Goal: Task Accomplishment & Management: Manage account settings

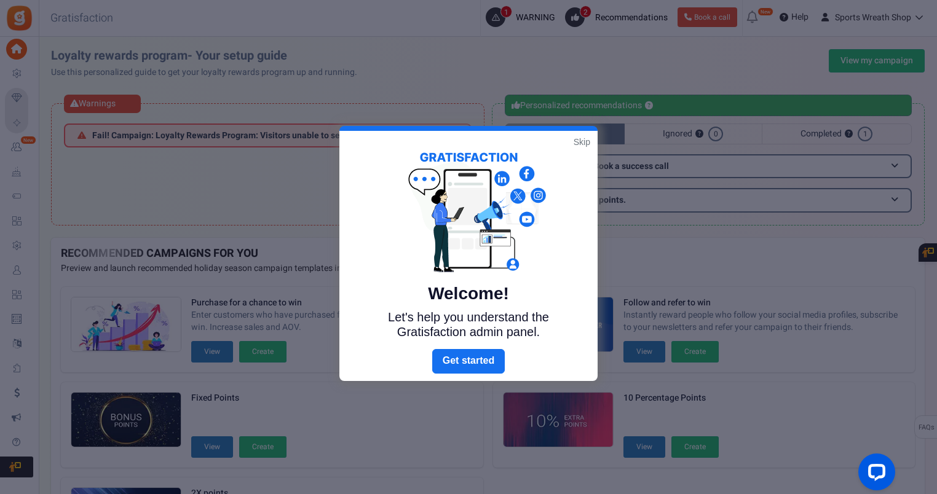
click at [580, 140] on link "Skip" at bounding box center [582, 142] width 17 height 12
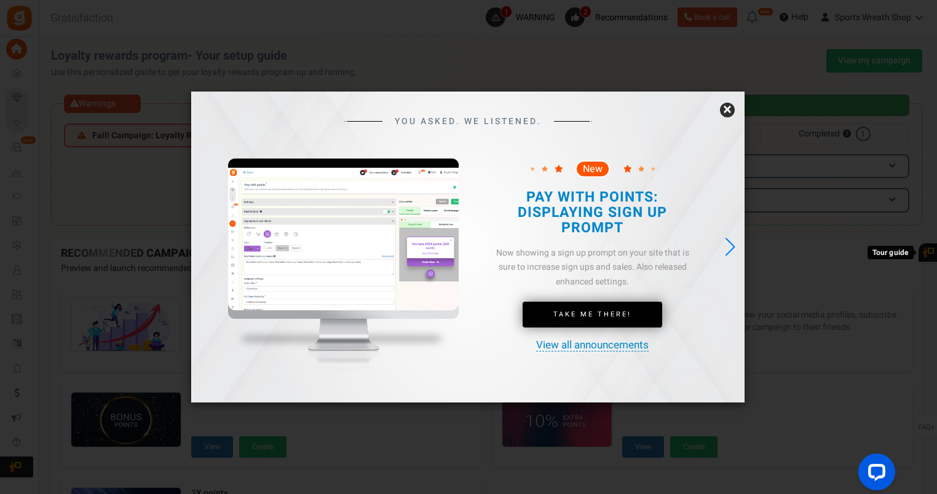
click at [730, 110] on link "×" at bounding box center [727, 110] width 15 height 15
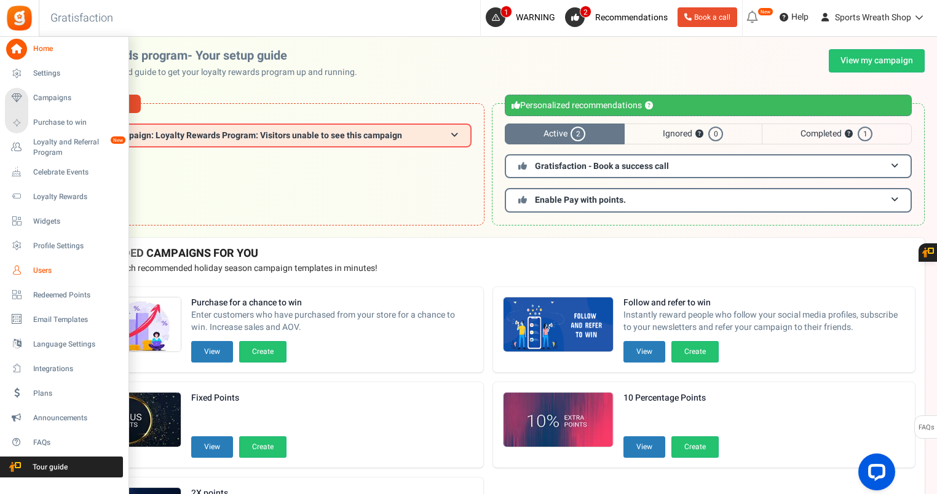
click at [44, 270] on span "Users" at bounding box center [76, 271] width 86 height 10
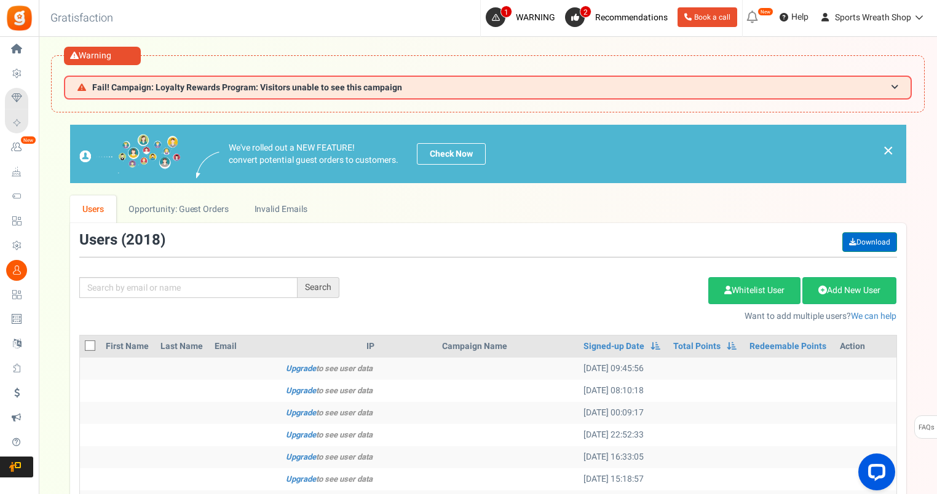
click at [865, 243] on link "Download" at bounding box center [869, 242] width 55 height 20
drag, startPoint x: 229, startPoint y: 281, endPoint x: 221, endPoint y: 282, distance: 8.0
click at [229, 281] on input "text" at bounding box center [188, 287] width 218 height 21
paste input "[EMAIL_ADDRESS][DOMAIN_NAME]"
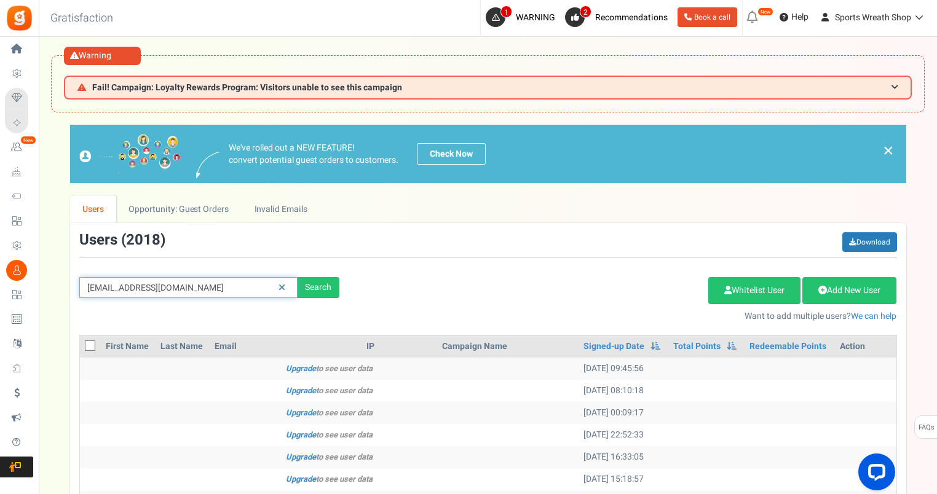
type input "[EMAIL_ADDRESS][DOMAIN_NAME]"
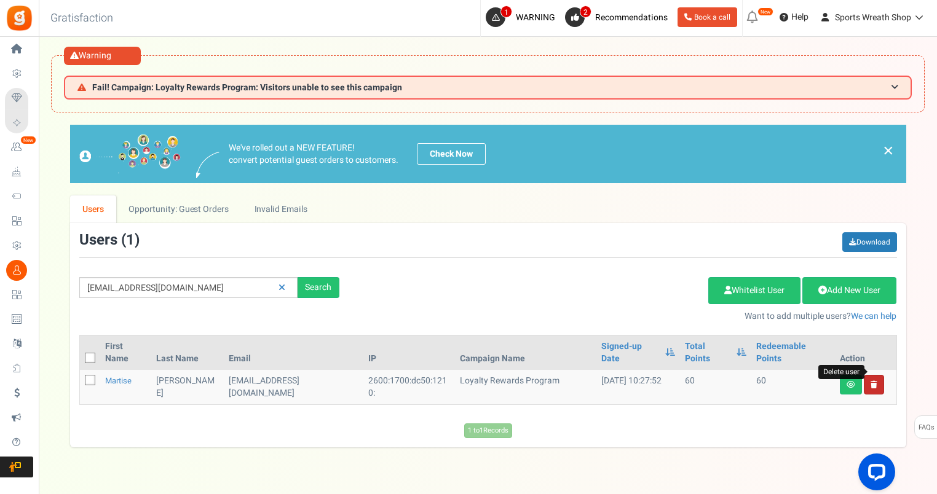
click at [875, 381] on icon at bounding box center [873, 384] width 7 height 7
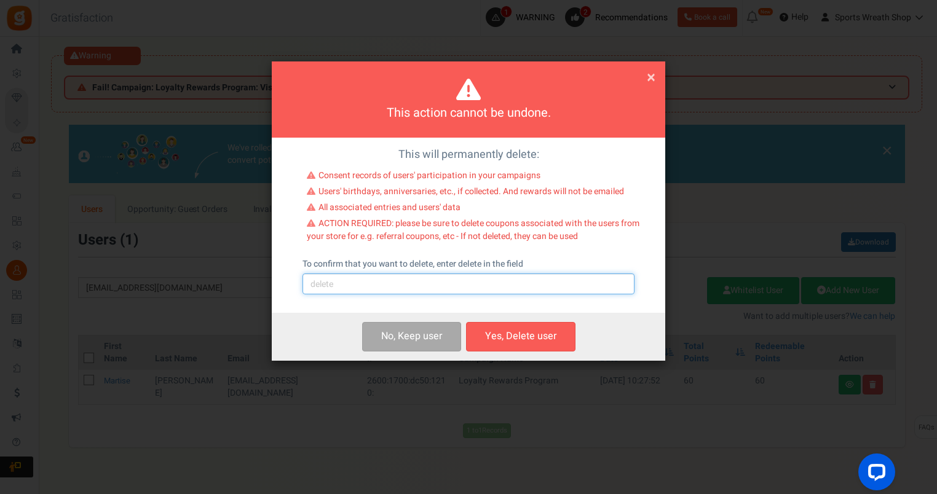
click at [410, 285] on input "text" at bounding box center [468, 284] width 332 height 21
type input "delete"
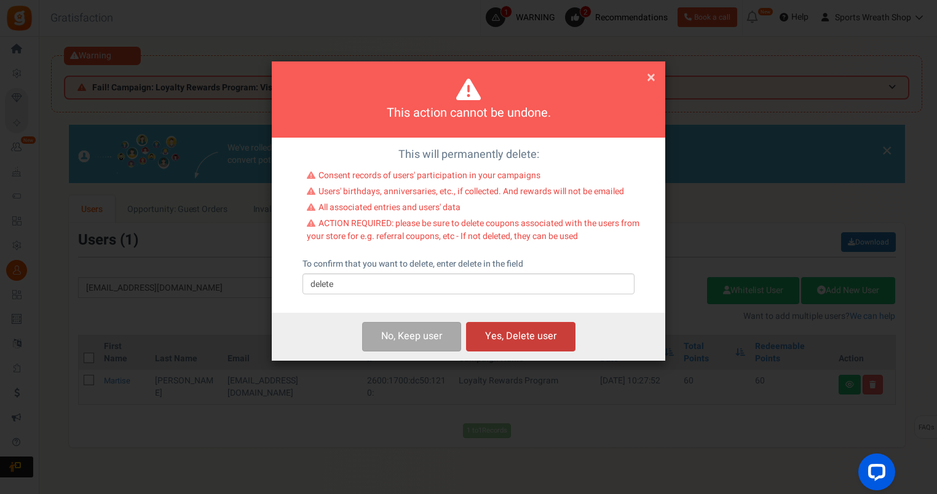
click at [538, 334] on button "Yes, Delete user" at bounding box center [520, 336] width 109 height 29
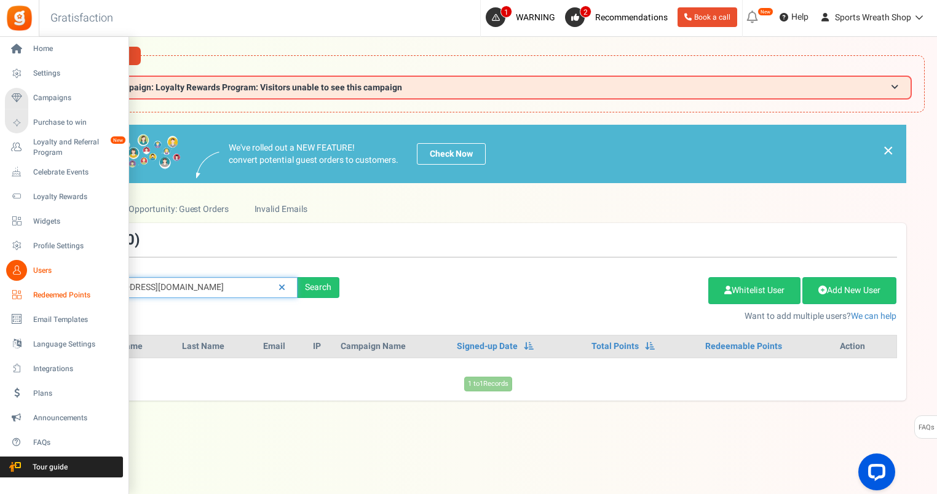
drag, startPoint x: 216, startPoint y: 288, endPoint x: 34, endPoint y: 288, distance: 182.0
click at [34, 288] on div "Home Settings Campaigns Purchase to win Loyalty and Referral Program New Celebr…" at bounding box center [468, 291] width 937 height 508
paste input "[EMAIL_ADDRESS][DOMAIN_NAME]"
type input "[EMAIL_ADDRESS][DOMAIN_NAME]"
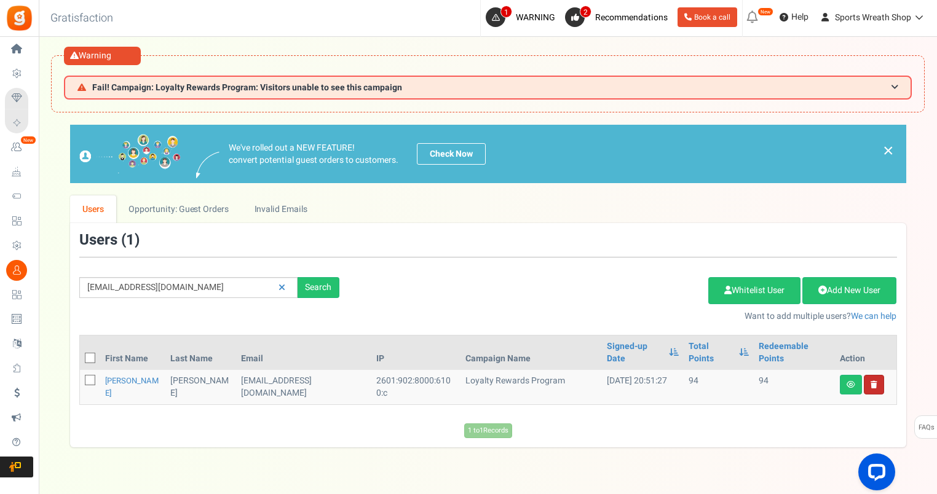
click at [872, 376] on link at bounding box center [874, 385] width 20 height 20
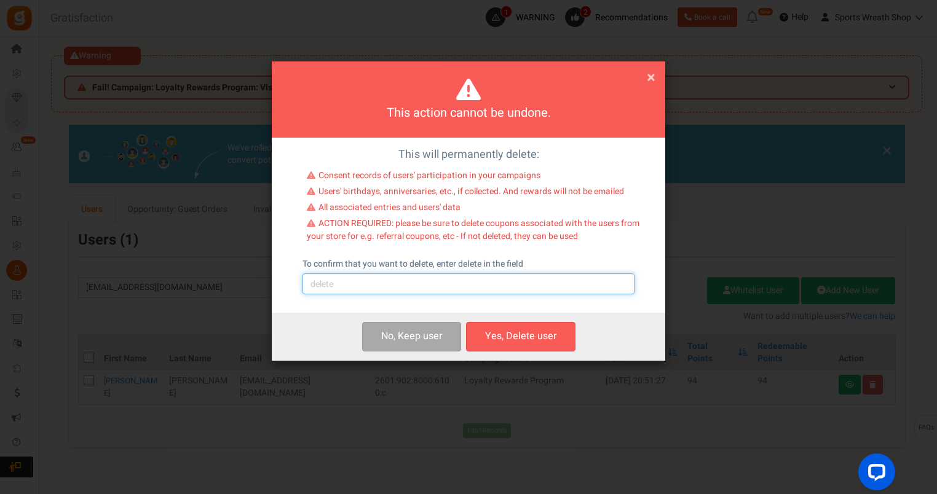
click at [390, 280] on input "text" at bounding box center [468, 284] width 332 height 21
type input "delete"
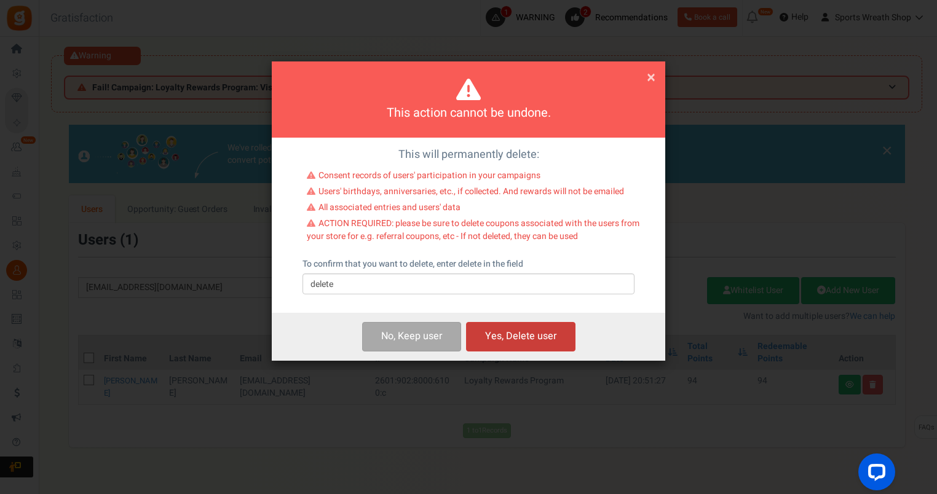
click at [524, 336] on button "Yes, Delete user" at bounding box center [520, 336] width 109 height 29
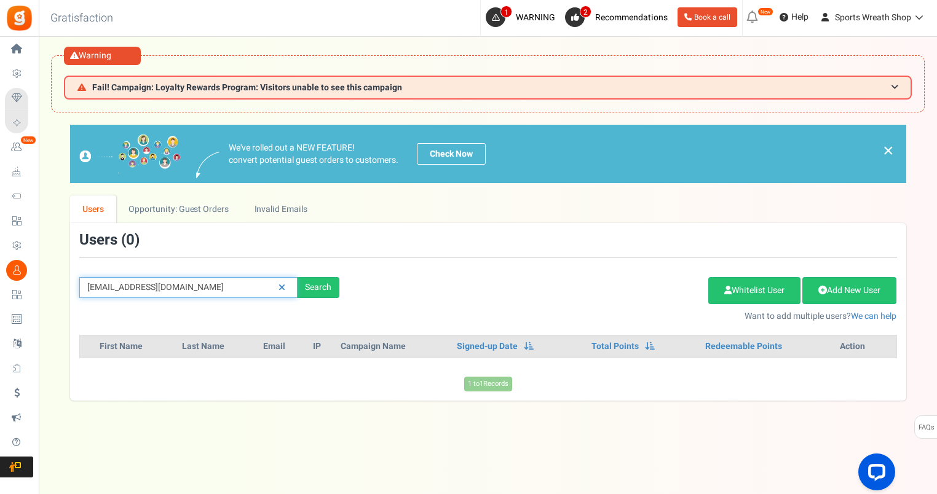
drag, startPoint x: 219, startPoint y: 290, endPoint x: 78, endPoint y: 289, distance: 140.8
click at [59, 288] on div "We've rolled out a NEW FEATURE! convert potential guest orders to customers. Ch…" at bounding box center [487, 262] width 873 height 275
paste input "[EMAIL_ADDRESS]"
type input "[EMAIL_ADDRESS][DOMAIN_NAME]"
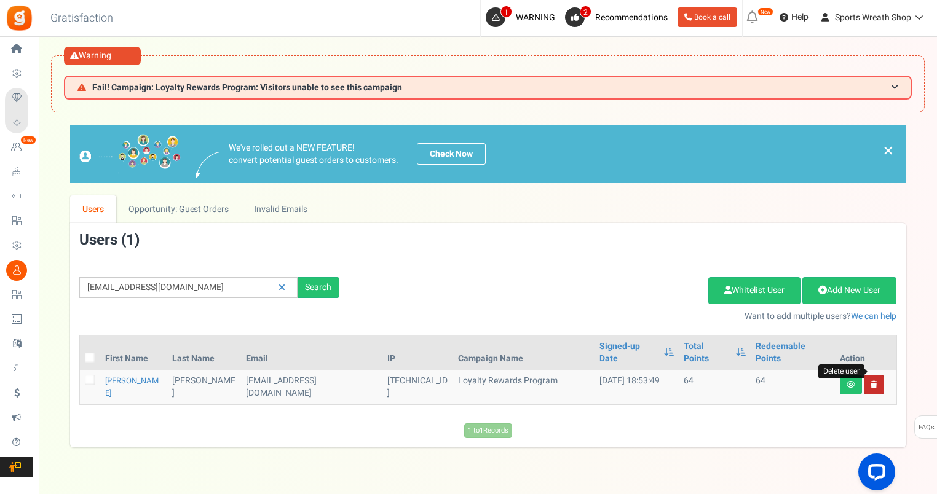
click at [870, 381] on icon at bounding box center [873, 384] width 7 height 7
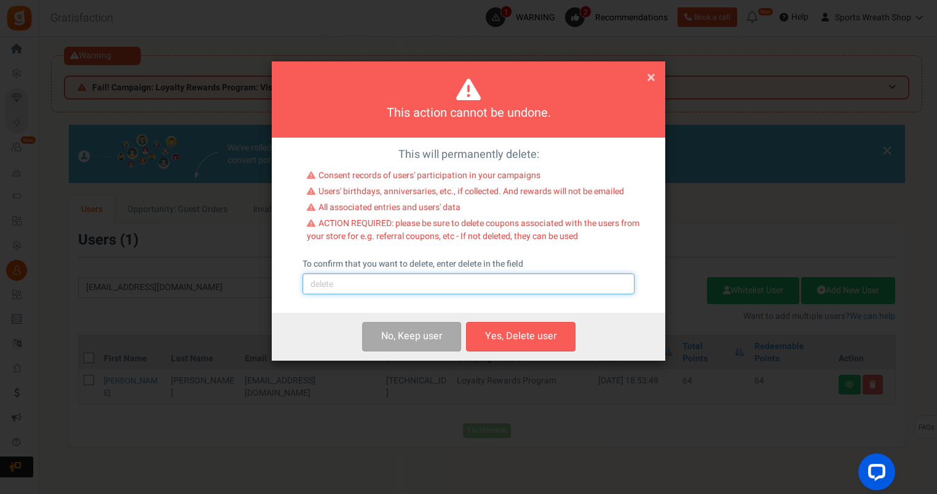
click at [518, 285] on input "text" at bounding box center [468, 284] width 332 height 21
type input "delete"
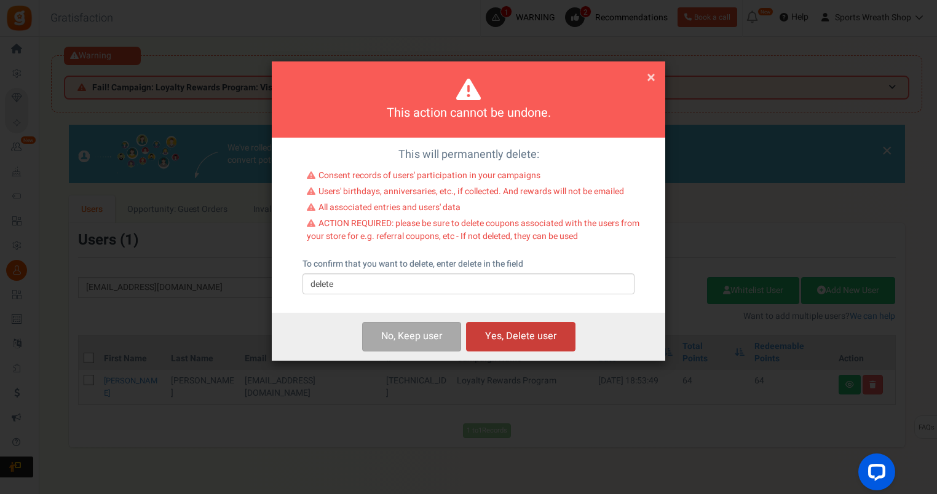
click at [547, 339] on button "Yes, Delete user" at bounding box center [520, 336] width 109 height 29
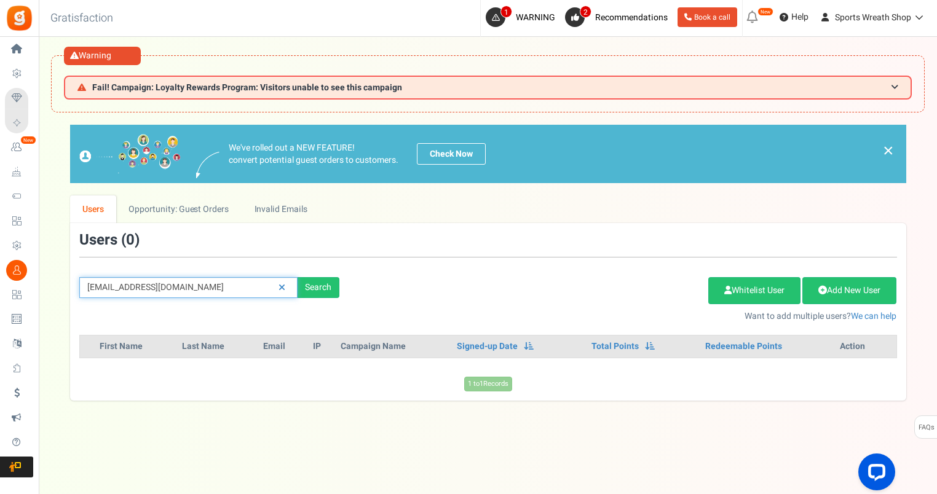
drag, startPoint x: 231, startPoint y: 289, endPoint x: 69, endPoint y: 293, distance: 161.7
click at [70, 293] on div "[EMAIL_ADDRESS][DOMAIN_NAME] Search" at bounding box center [209, 287] width 278 height 21
paste input "Cdt630"
type input "[EMAIL_ADDRESS][DOMAIN_NAME]"
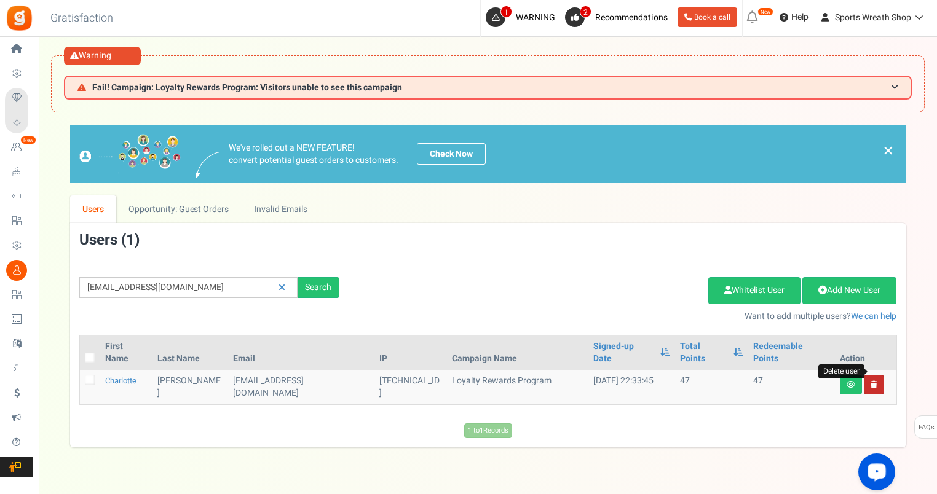
click at [874, 381] on icon at bounding box center [873, 384] width 7 height 7
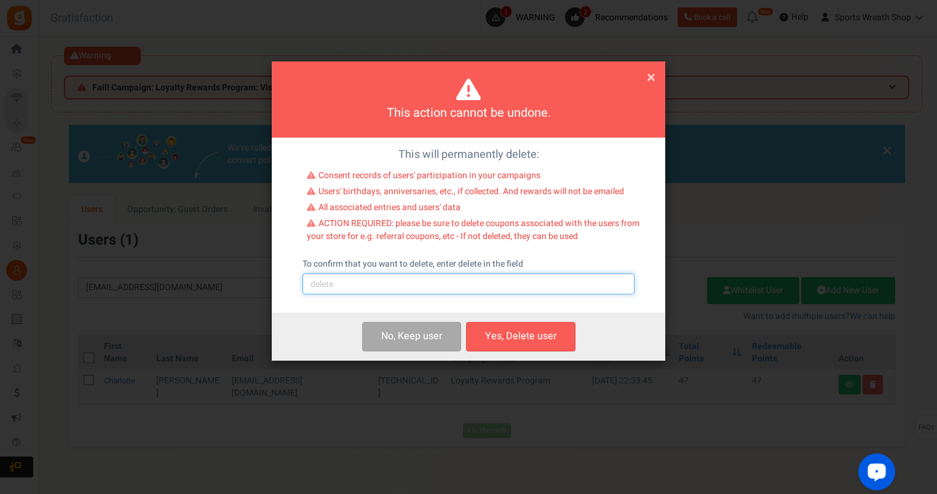
click at [462, 288] on input "text" at bounding box center [468, 284] width 332 height 21
type input "delete"
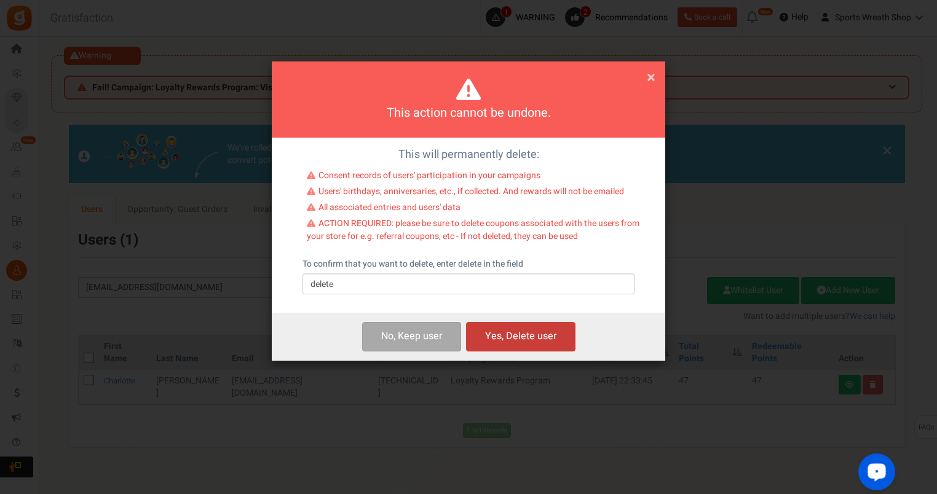
click at [531, 336] on button "Yes, Delete user" at bounding box center [520, 336] width 109 height 29
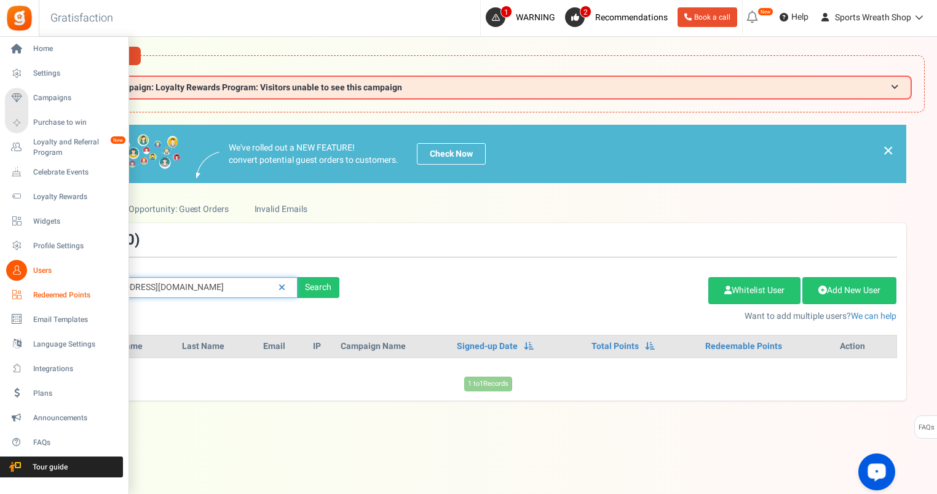
drag, startPoint x: 135, startPoint y: 279, endPoint x: 50, endPoint y: 290, distance: 86.2
click at [12, 278] on div "Home Settings Campaigns Purchase to win Loyalty and Referral Program New Celebr…" at bounding box center [468, 291] width 937 height 508
paste input "[EMAIL_ADDRESS][DOMAIN_NAME]"
type input "[EMAIL_ADDRESS][DOMAIN_NAME]"
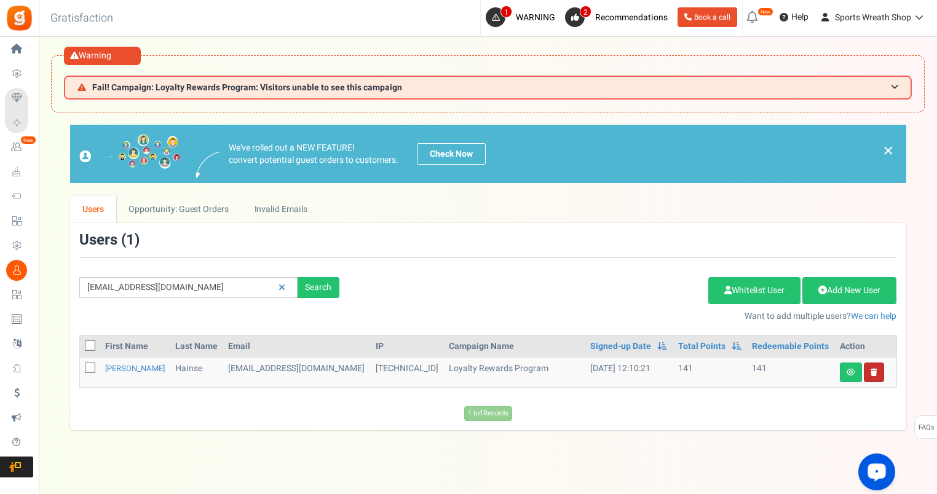
click at [878, 369] on link at bounding box center [874, 373] width 20 height 20
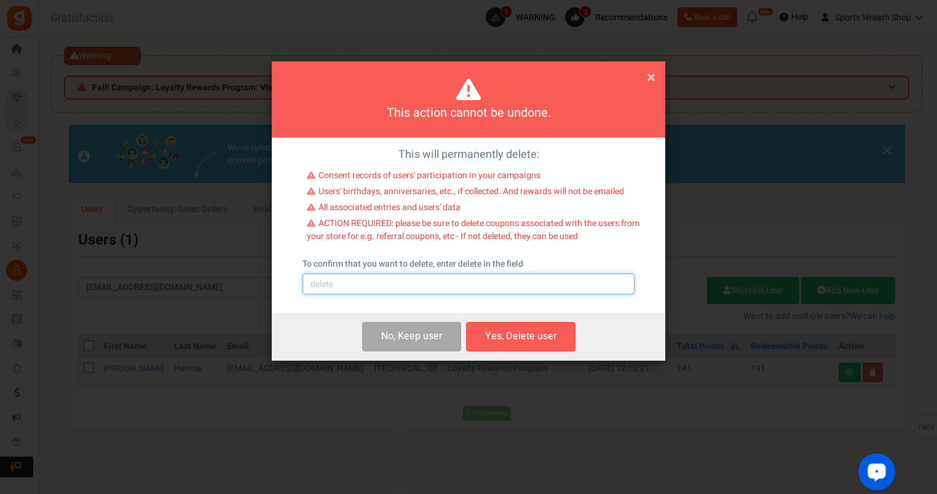
click at [498, 281] on input "text" at bounding box center [468, 284] width 332 height 21
type input "delete"
drag, startPoint x: 513, startPoint y: 341, endPoint x: 658, endPoint y: 254, distance: 168.7
click at [513, 340] on button "Yes, Delete user" at bounding box center [520, 336] width 109 height 29
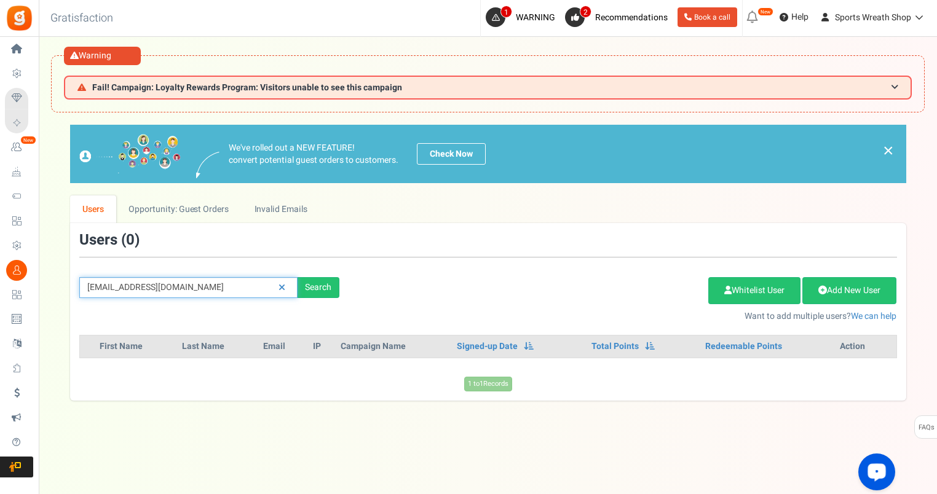
drag, startPoint x: 176, startPoint y: 288, endPoint x: 68, endPoint y: 287, distance: 108.2
click at [68, 287] on div "We've rolled out a NEW FEATURE! convert potential guest orders to customers. Ch…" at bounding box center [487, 262] width 873 height 275
paste input "[EMAIL_ADDRESS][DOMAIN_NAME]"
type input "[EMAIL_ADDRESS][DOMAIN_NAME]"
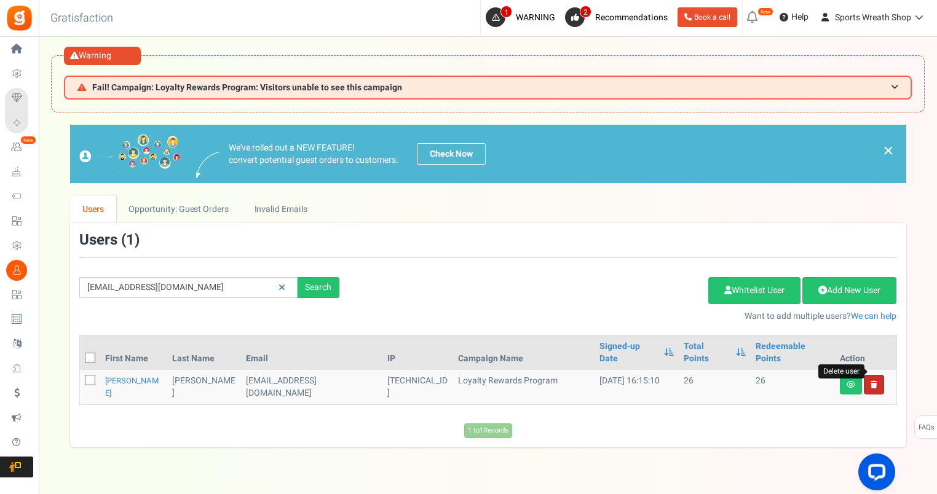
click at [873, 381] on icon at bounding box center [873, 384] width 7 height 7
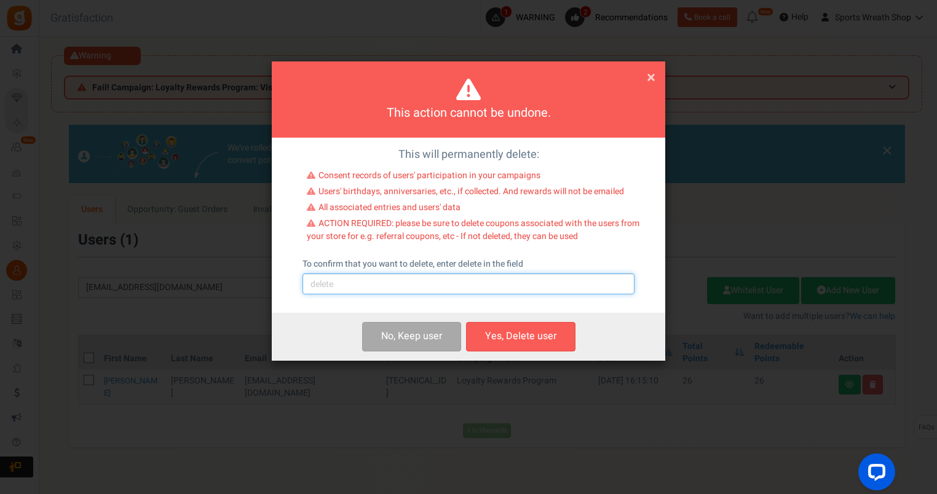
click at [489, 285] on input "text" at bounding box center [468, 284] width 332 height 21
type input "delete"
drag, startPoint x: 511, startPoint y: 336, endPoint x: 625, endPoint y: 262, distance: 134.7
click at [510, 330] on button "Yes, Delete user" at bounding box center [520, 336] width 109 height 29
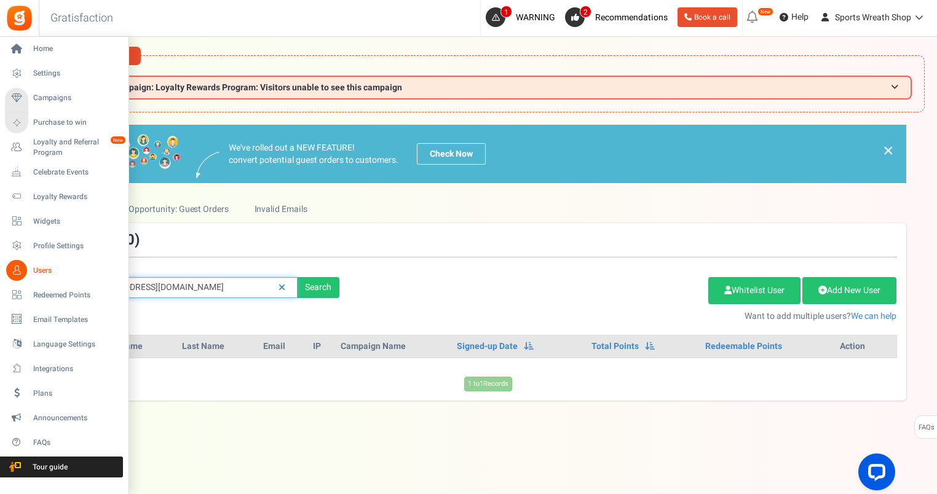
drag, startPoint x: 224, startPoint y: 285, endPoint x: 40, endPoint y: 275, distance: 184.0
click at [30, 280] on div "Home Settings Campaigns Purchase to win Loyalty and Referral Program New Celebr…" at bounding box center [468, 291] width 937 height 508
paste input "[EMAIL_ADDRESS]"
type input "[EMAIL_ADDRESS][DOMAIN_NAME]"
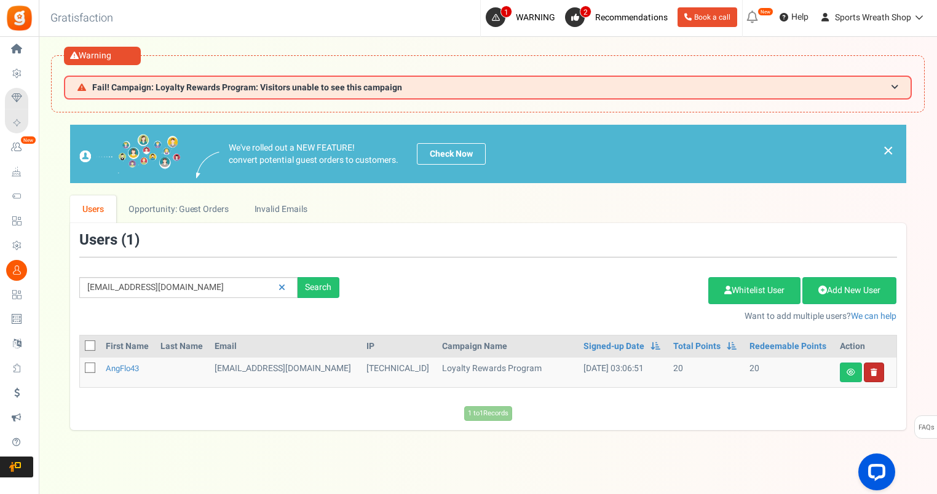
click at [880, 369] on link at bounding box center [874, 373] width 20 height 20
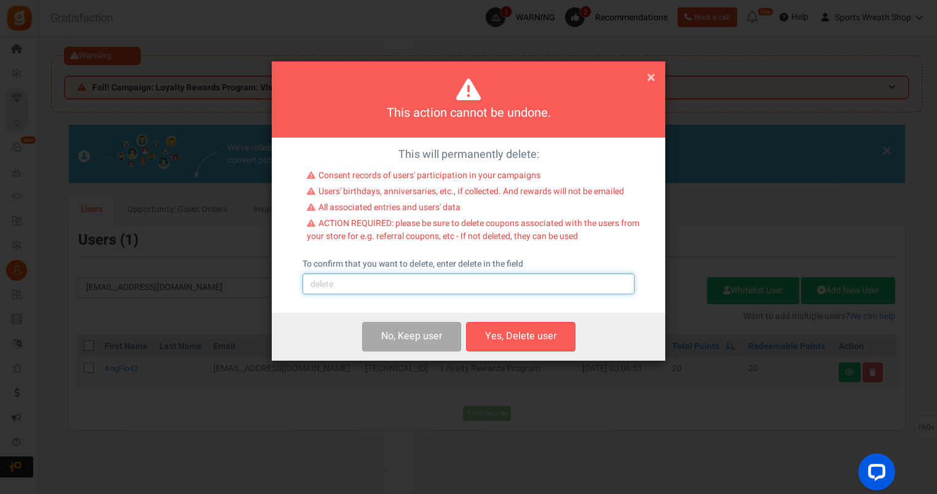
drag, startPoint x: 543, startPoint y: 285, endPoint x: 529, endPoint y: 283, distance: 14.8
click at [543, 285] on input "text" at bounding box center [468, 284] width 332 height 21
type input "delete"
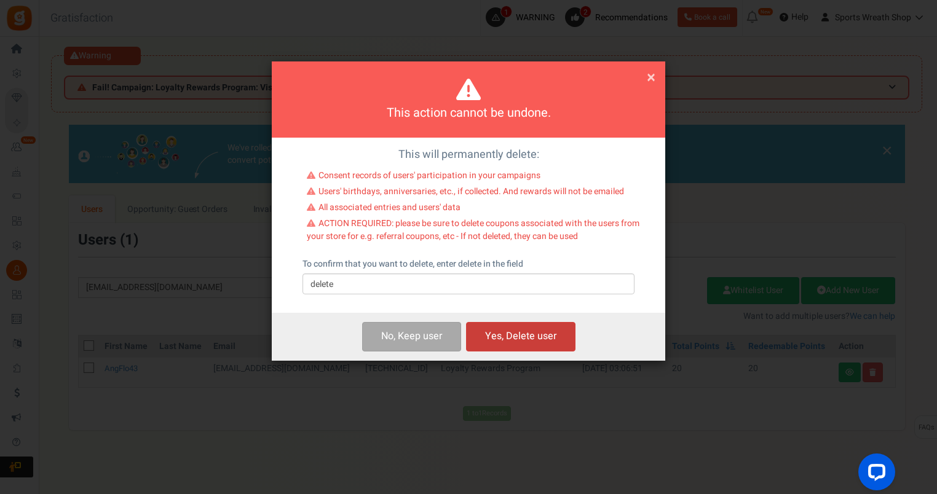
click at [543, 342] on button "Yes, Delete user" at bounding box center [520, 336] width 109 height 29
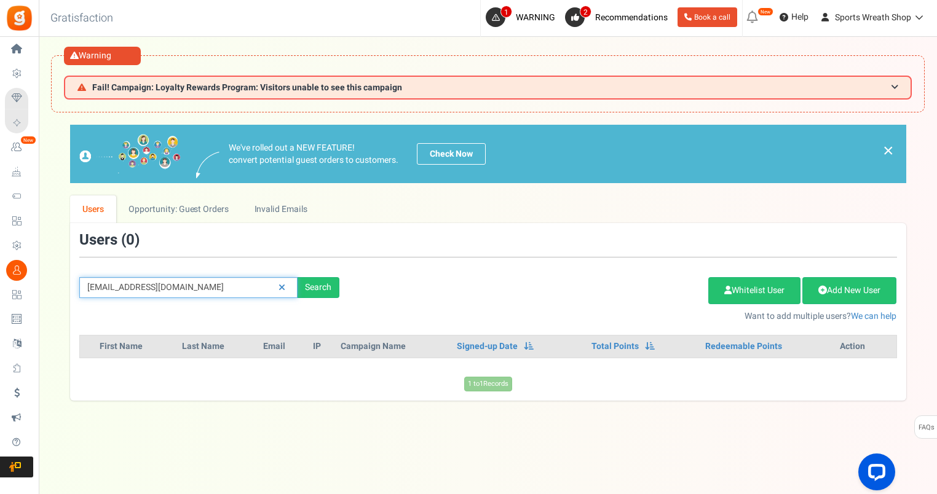
drag, startPoint x: 226, startPoint y: 291, endPoint x: 84, endPoint y: 274, distance: 143.6
click at [57, 286] on div "We've rolled out a NEW FEATURE! convert potential guest orders to customers. Ch…" at bounding box center [487, 262] width 873 height 275
paste input "[EMAIL_ADDRESS][DOMAIN_NAME]"
type input "[EMAIL_ADDRESS][DOMAIN_NAME]"
click at [92, 237] on h3 "Users ( 0 )" at bounding box center [109, 240] width 60 height 16
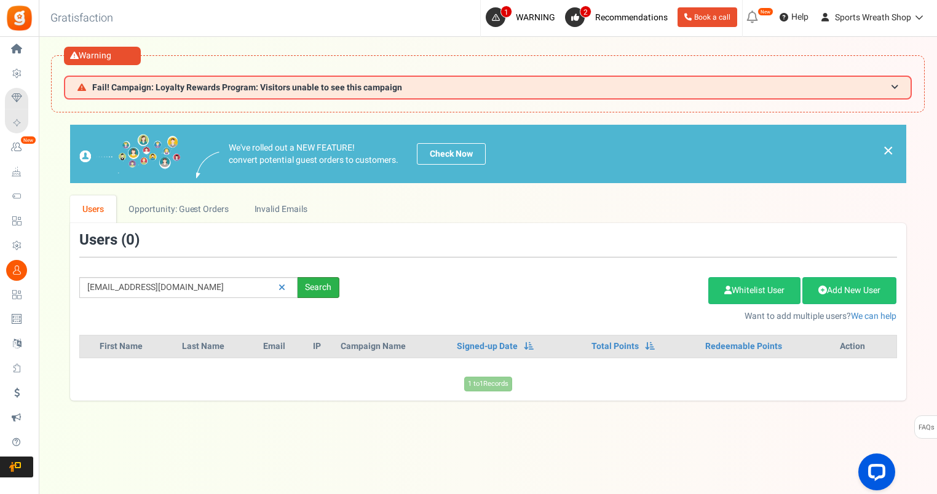
click at [325, 283] on div "Search" at bounding box center [319, 287] width 42 height 21
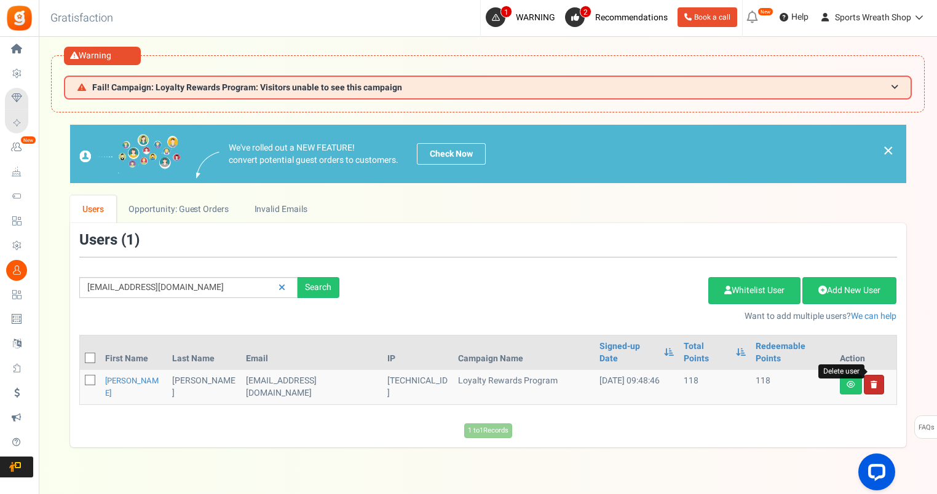
click at [872, 381] on icon at bounding box center [873, 384] width 7 height 7
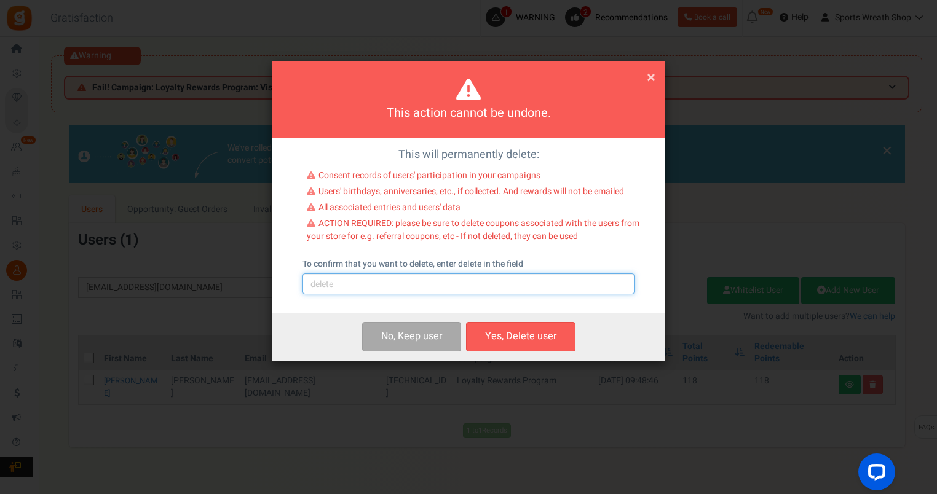
click at [438, 288] on input "text" at bounding box center [468, 284] width 332 height 21
type input "delete"
click at [545, 344] on button "Yes, Delete user" at bounding box center [520, 336] width 109 height 29
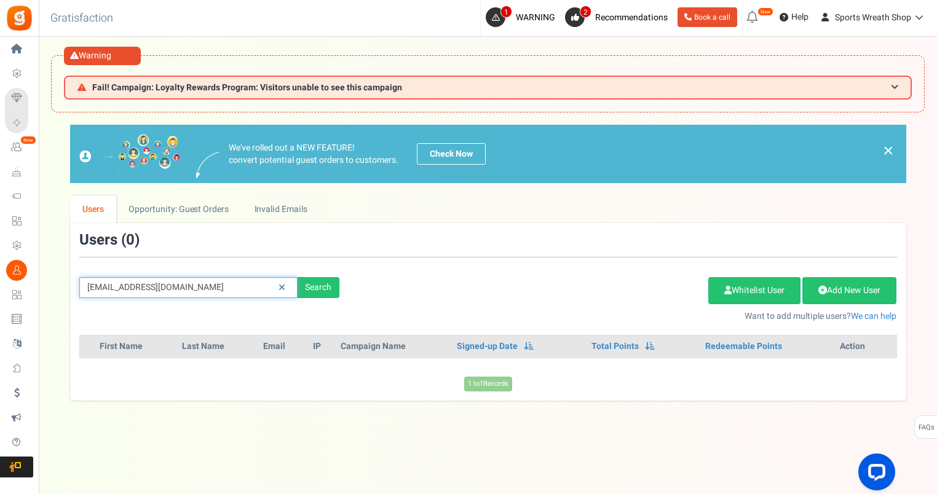
drag, startPoint x: 239, startPoint y: 288, endPoint x: 46, endPoint y: 287, distance: 192.4
click at [44, 292] on div "× Close Add Points ? First Name Last Name Email Do you want to give Welcome bon…" at bounding box center [488, 262] width 898 height 275
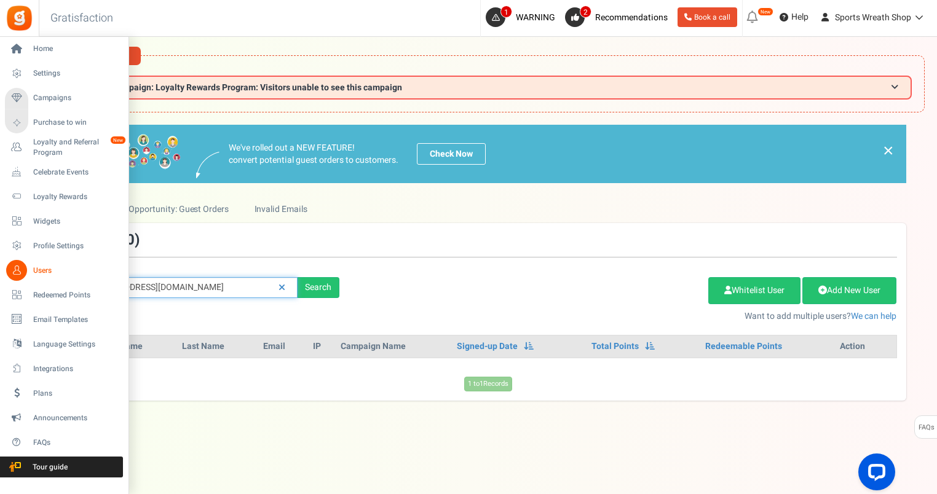
paste input "[EMAIL_ADDRESS][DOMAIN_NAME]"
type input "[EMAIL_ADDRESS][DOMAIN_NAME]"
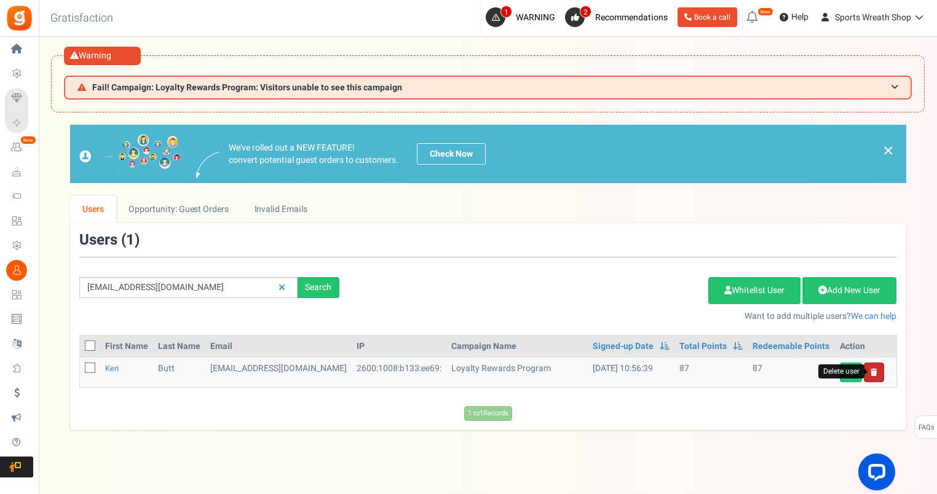
click at [873, 371] on icon at bounding box center [873, 372] width 7 height 7
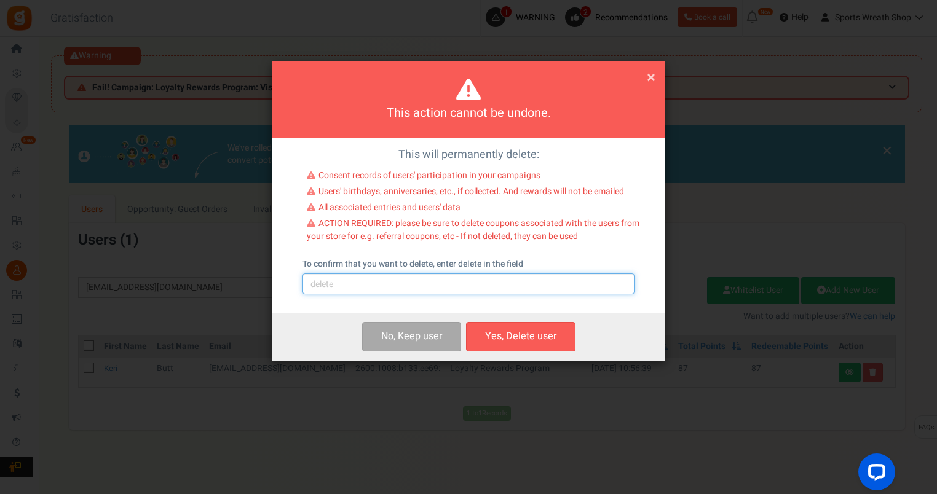
click at [384, 285] on input "text" at bounding box center [468, 284] width 332 height 21
type input "delete"
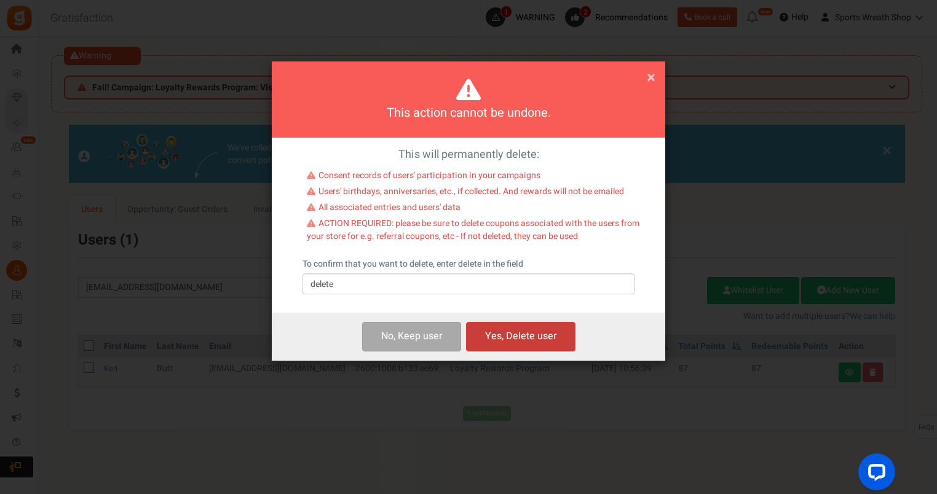
click at [516, 329] on button "Yes, Delete user" at bounding box center [520, 336] width 109 height 29
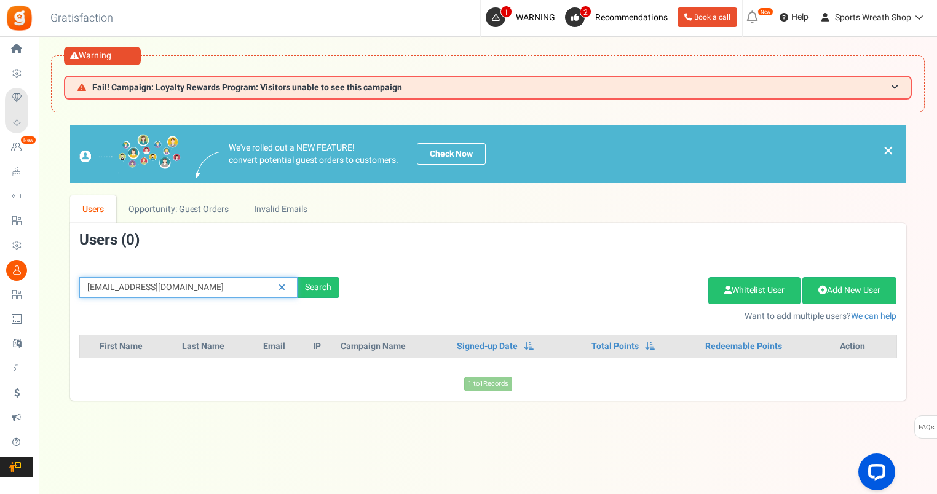
drag, startPoint x: 209, startPoint y: 285, endPoint x: 137, endPoint y: 274, distance: 72.9
click at [60, 302] on div "We've rolled out a NEW FEATURE! convert potential guest orders to customers. Ch…" at bounding box center [487, 262] width 873 height 275
paste input "[EMAIL_ADDRESS]"
type input "[EMAIL_ADDRESS][DOMAIN_NAME]"
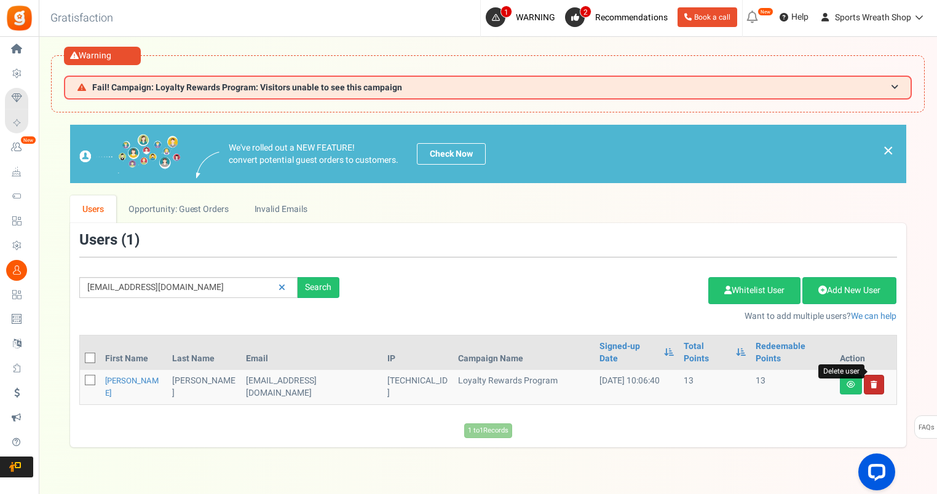
click at [874, 381] on icon at bounding box center [873, 384] width 7 height 7
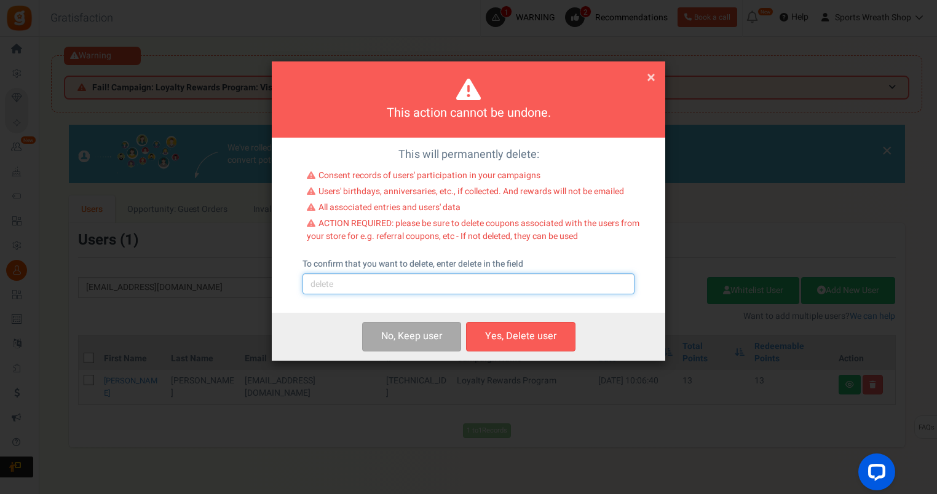
click at [400, 286] on input "text" at bounding box center [468, 284] width 332 height 21
type input "delete"
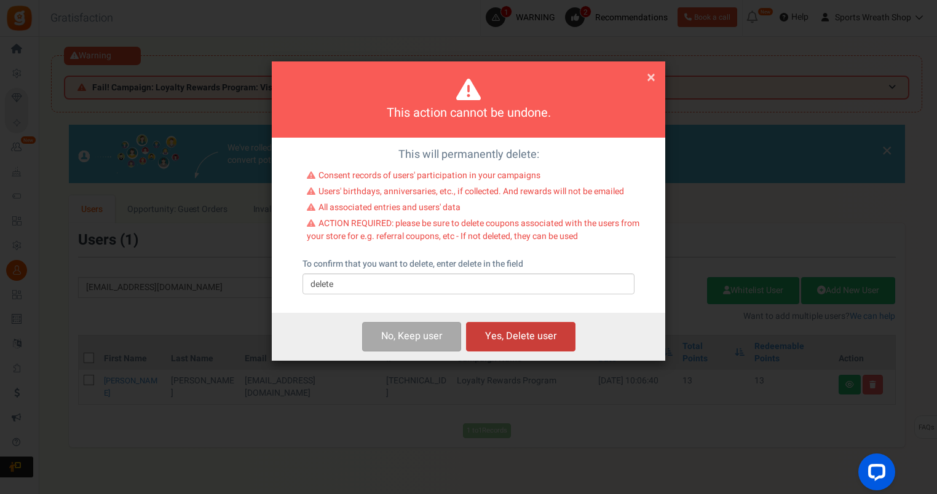
click at [495, 333] on button "Yes, Delete user" at bounding box center [520, 336] width 109 height 29
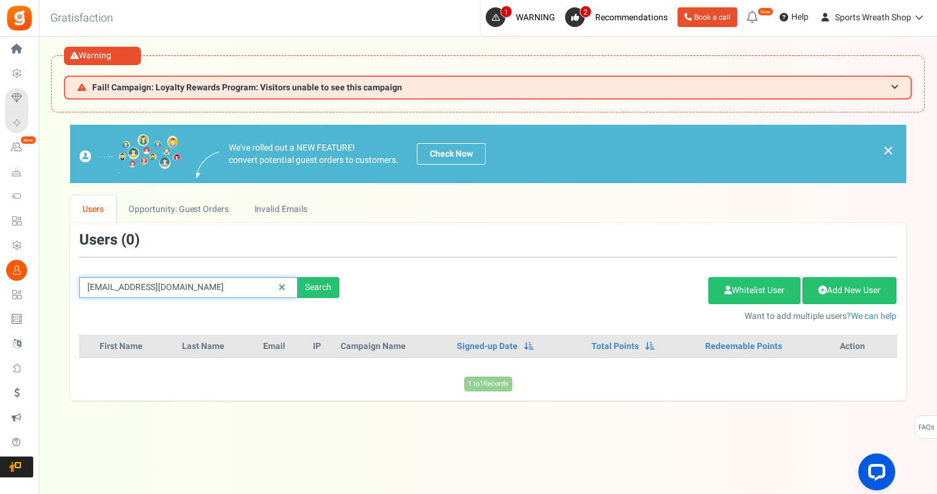
drag, startPoint x: 199, startPoint y: 295, endPoint x: 64, endPoint y: 285, distance: 135.0
click at [64, 286] on div "We've rolled out a NEW FEATURE! convert potential guest orders to customers. Ch…" at bounding box center [487, 262] width 873 height 275
paste input "jonesbrigitte44"
type input "[EMAIL_ADDRESS][DOMAIN_NAME]"
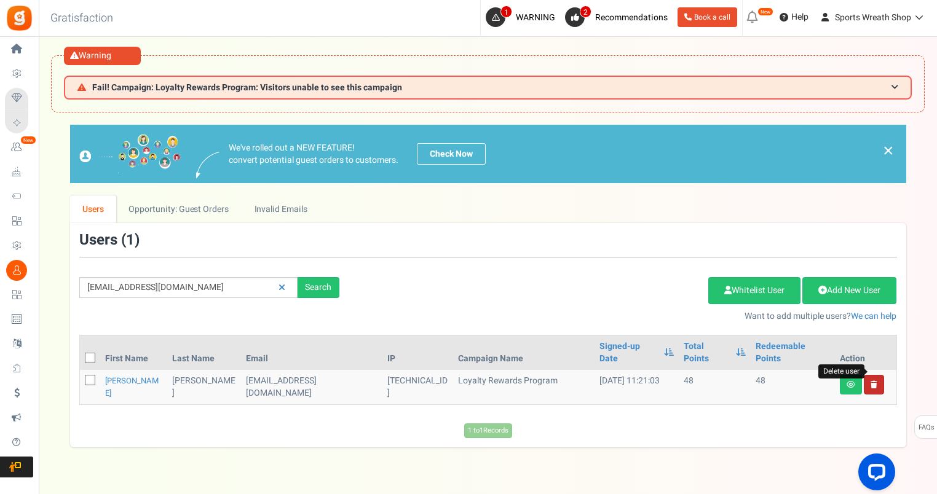
click at [873, 381] on icon at bounding box center [873, 384] width 7 height 7
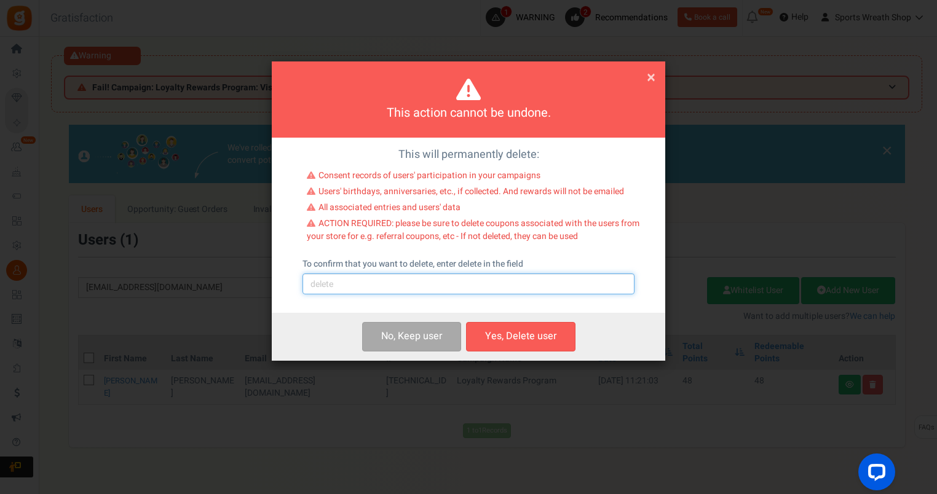
click at [417, 292] on input "text" at bounding box center [468, 284] width 332 height 21
type input "delete"
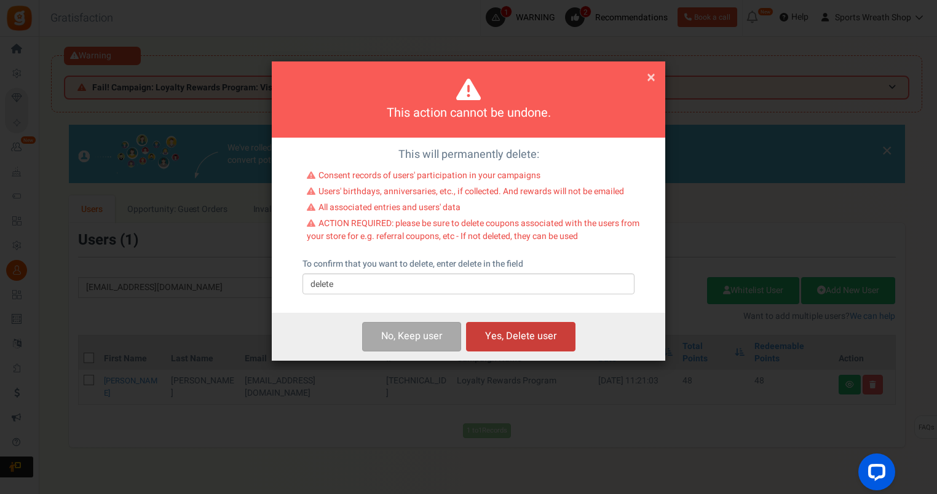
click at [514, 339] on button "Yes, Delete user" at bounding box center [520, 336] width 109 height 29
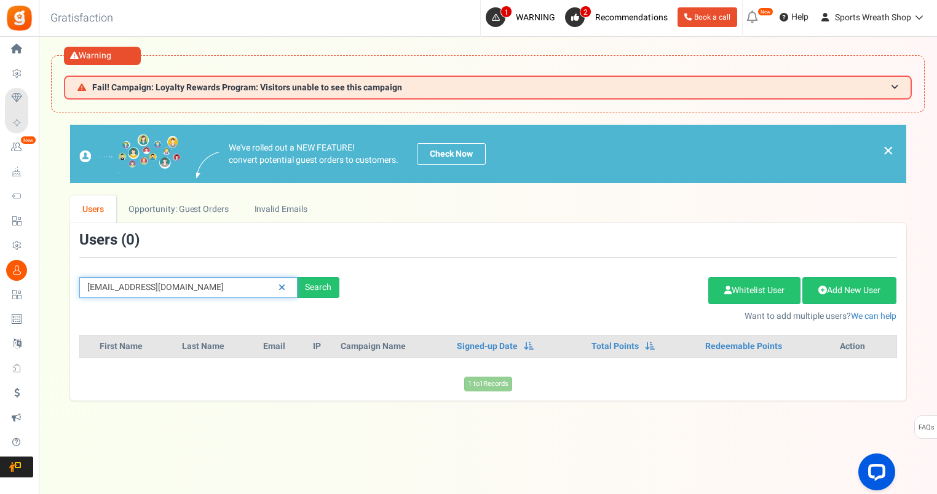
drag, startPoint x: 214, startPoint y: 292, endPoint x: 52, endPoint y: 290, distance: 161.7
click at [45, 291] on div "× Close Add Points ? First Name Last Name Email Do you want to give Welcome bon…" at bounding box center [488, 262] width 898 height 275
paste input "[PERSON_NAME].[PERSON_NAME]@live"
type input "[PERSON_NAME][EMAIL_ADDRESS][PERSON_NAME][DOMAIN_NAME]"
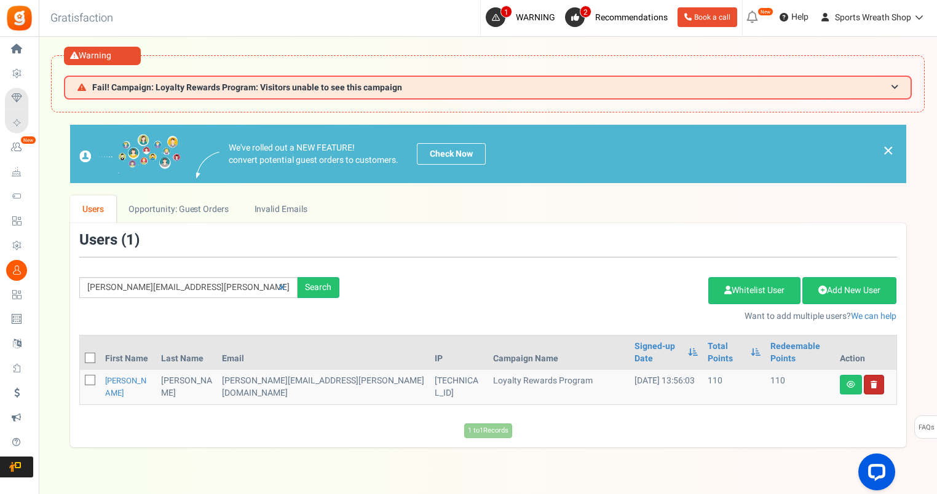
click at [867, 375] on link at bounding box center [874, 385] width 20 height 20
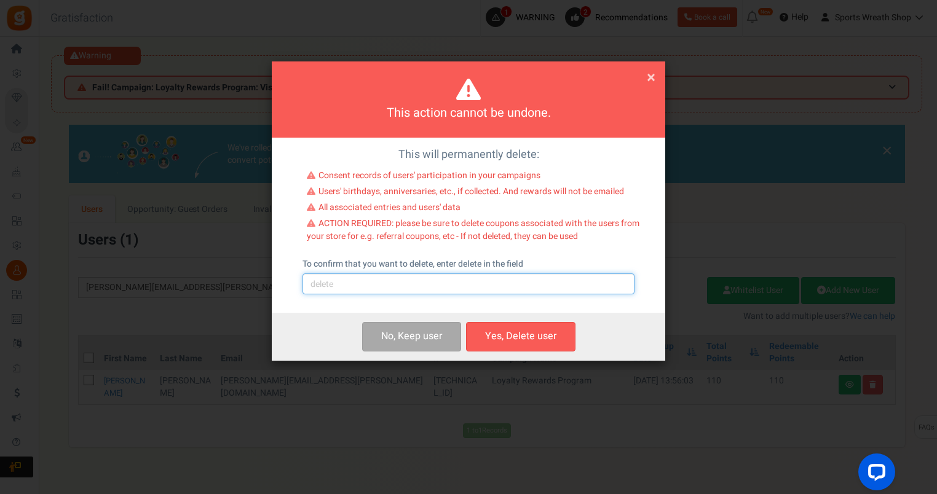
drag, startPoint x: 502, startPoint y: 283, endPoint x: 502, endPoint y: 290, distance: 6.8
click at [502, 283] on input "text" at bounding box center [468, 284] width 332 height 21
type input "delete"
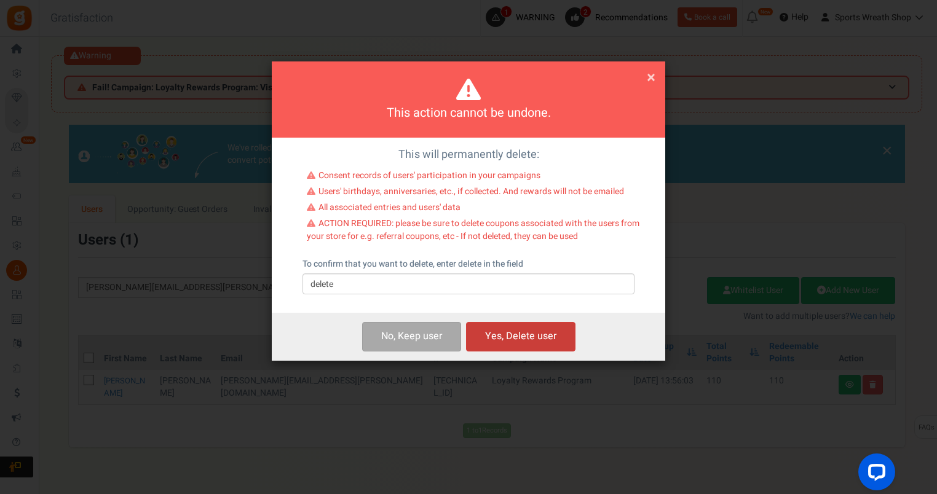
click at [525, 337] on button "Yes, Delete user" at bounding box center [520, 336] width 109 height 29
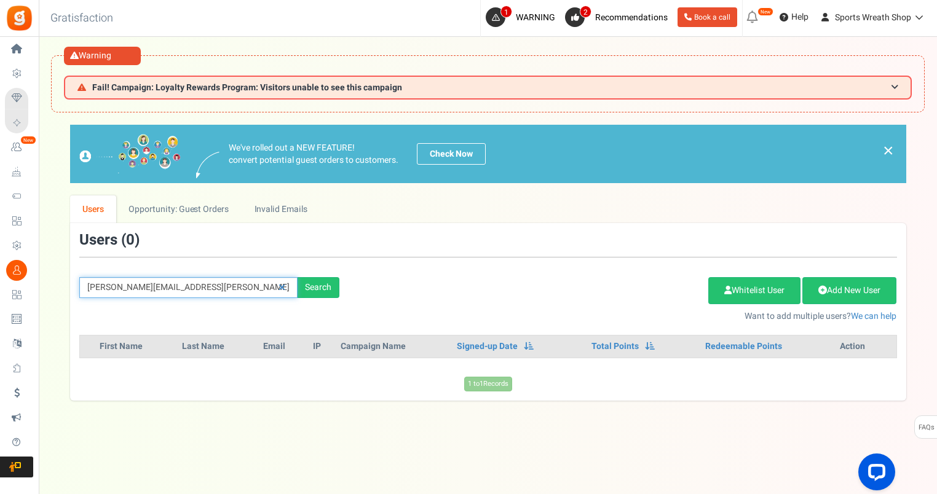
drag, startPoint x: 208, startPoint y: 288, endPoint x: 54, endPoint y: 285, distance: 153.7
click at [54, 285] on div "We've rolled out a NEW FEATURE! convert potential guest orders to customers. Ch…" at bounding box center [487, 262] width 873 height 275
paste input "[EMAIL_ADDRESS]"
type input "[EMAIL_ADDRESS][DOMAIN_NAME]"
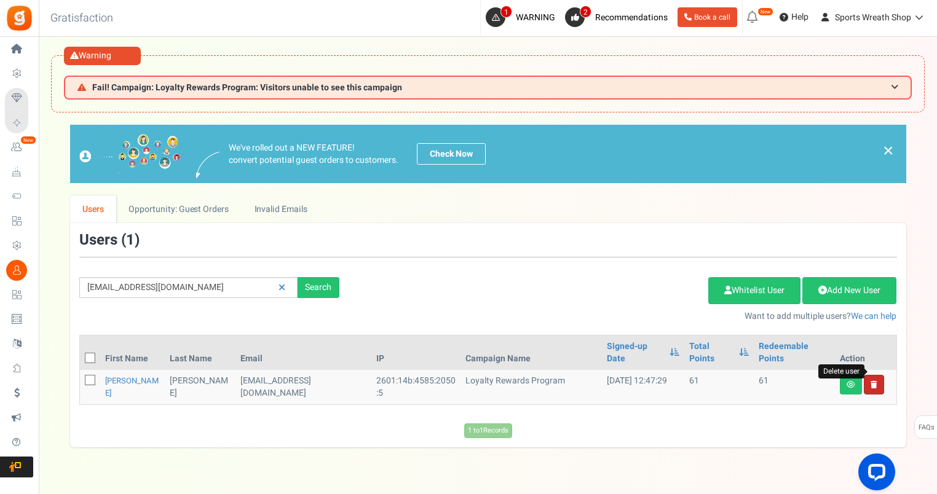
click at [873, 381] on icon at bounding box center [873, 384] width 7 height 7
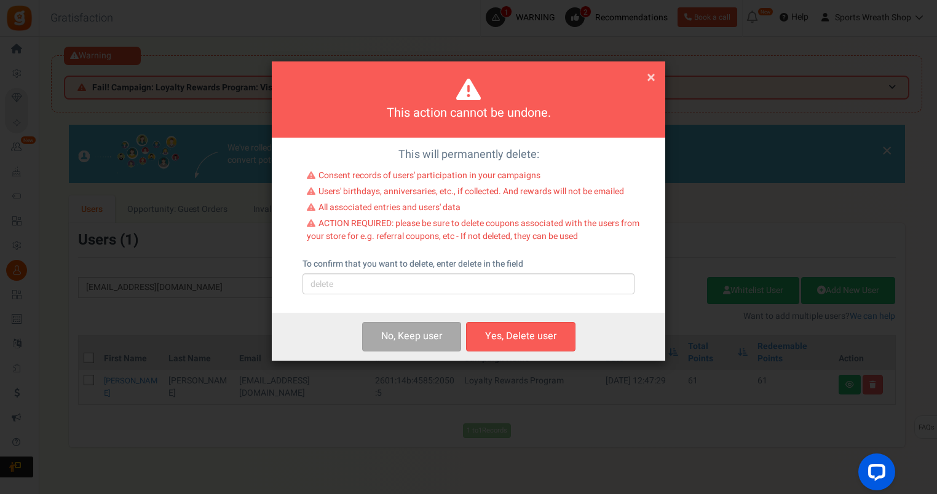
click at [400, 274] on div "To confirm that you want to delete, enter delete in the field Please type 'dele…" at bounding box center [468, 276] width 332 height 36
click at [392, 288] on input "text" at bounding box center [468, 284] width 332 height 21
type input "delete"
click at [518, 342] on button "Yes, Delete user" at bounding box center [520, 336] width 109 height 29
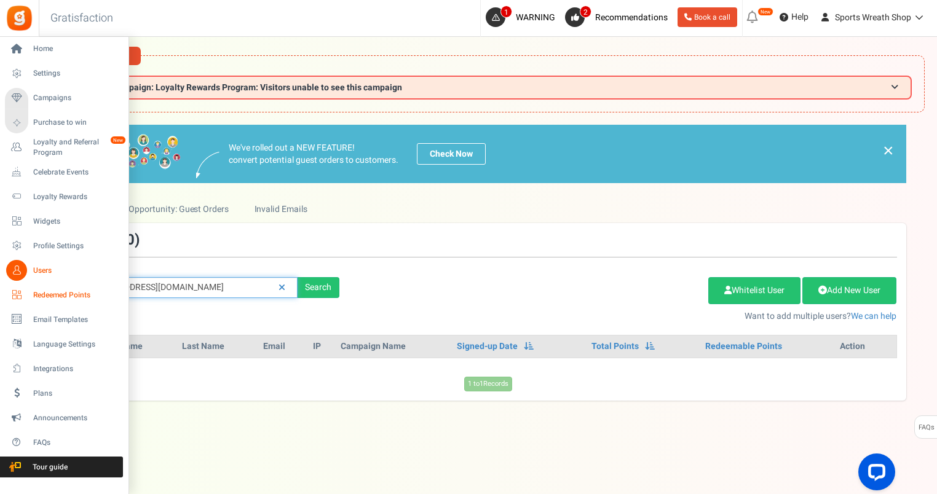
drag, startPoint x: 235, startPoint y: 288, endPoint x: 11, endPoint y: 296, distance: 224.5
click at [11, 296] on div "Home Settings Campaigns Purchase to win Loyalty and Referral Program New Celebr…" at bounding box center [468, 291] width 937 height 508
paste input "Ds081995"
type input "[EMAIL_ADDRESS][DOMAIN_NAME]"
click at [5, 285] on link "Redeemed Points" at bounding box center [64, 295] width 118 height 21
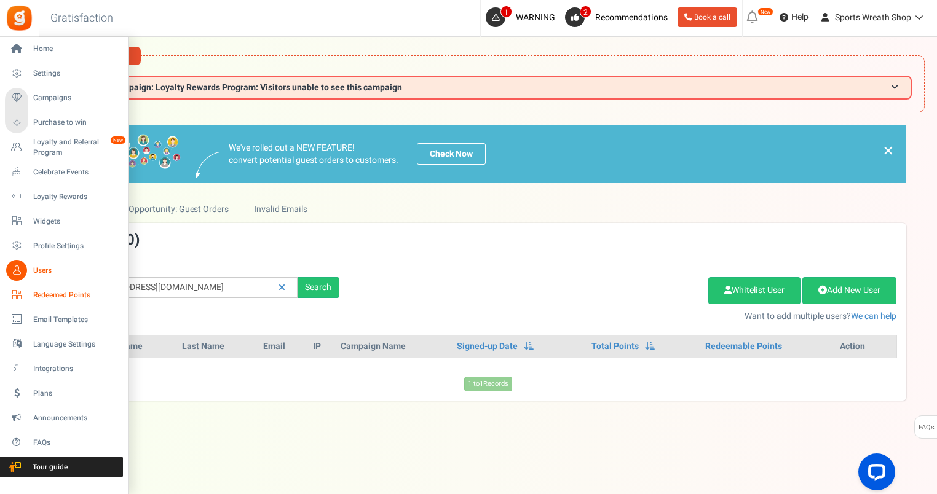
click at [33, 298] on div "Home Settings Campaigns Purchase to win Loyalty and Referral Program New Celebr…" at bounding box center [468, 291] width 937 height 508
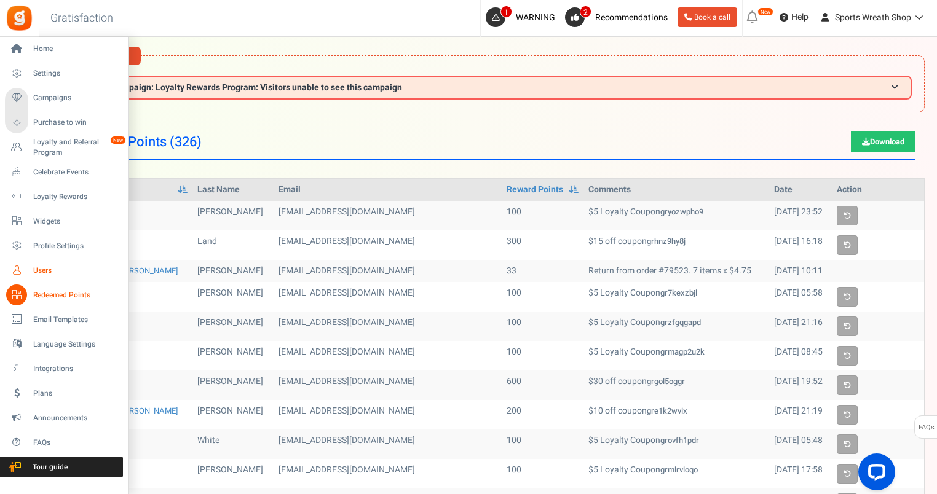
click at [21, 268] on icon at bounding box center [16, 270] width 21 height 21
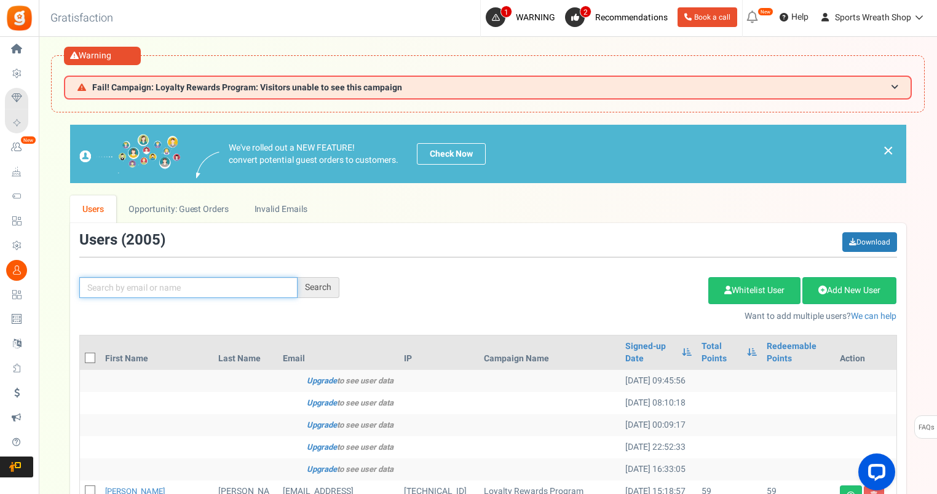
click at [170, 285] on input "text" at bounding box center [188, 287] width 218 height 21
paste input "[EMAIL_ADDRESS][DOMAIN_NAME]"
type input "[EMAIL_ADDRESS][DOMAIN_NAME]"
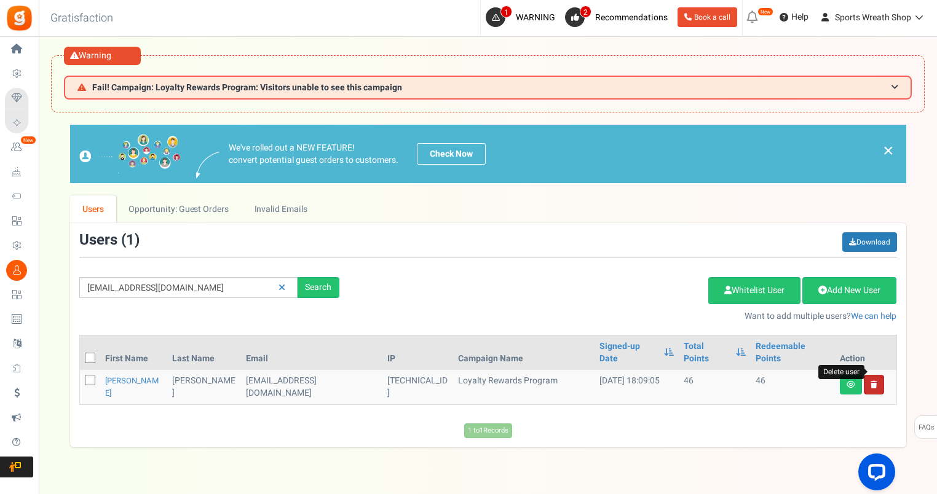
click at [875, 381] on icon at bounding box center [873, 384] width 7 height 7
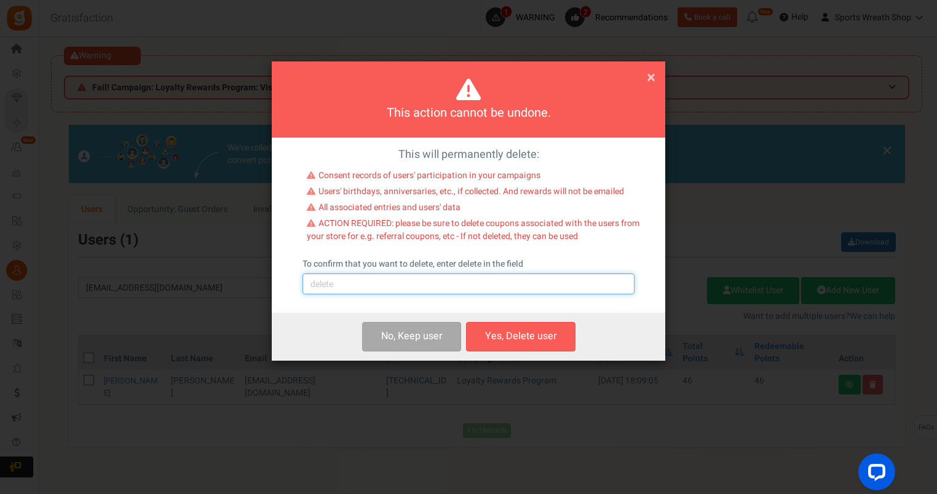
click at [367, 285] on input "text" at bounding box center [468, 284] width 332 height 21
type input "delete"
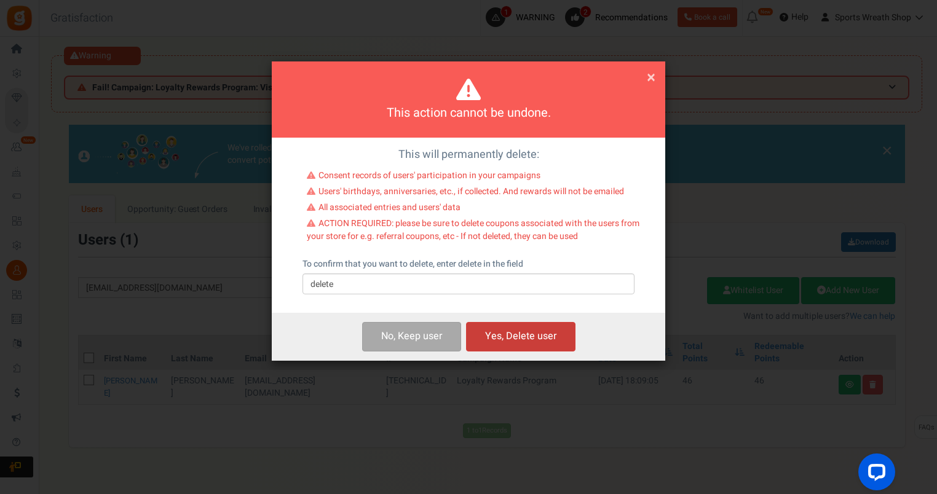
click at [529, 339] on button "Yes, Delete user" at bounding box center [520, 336] width 109 height 29
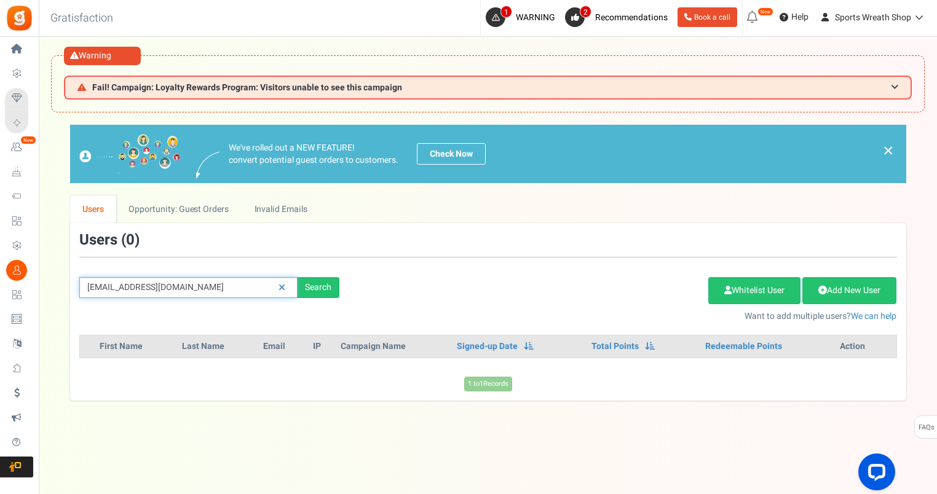
drag, startPoint x: 187, startPoint y: 290, endPoint x: 89, endPoint y: 288, distance: 98.4
click at [78, 293] on div "[EMAIL_ADDRESS][DOMAIN_NAME] Search" at bounding box center [209, 287] width 278 height 21
paste input "mrsaturner36"
type input "[EMAIL_ADDRESS][DOMAIN_NAME]"
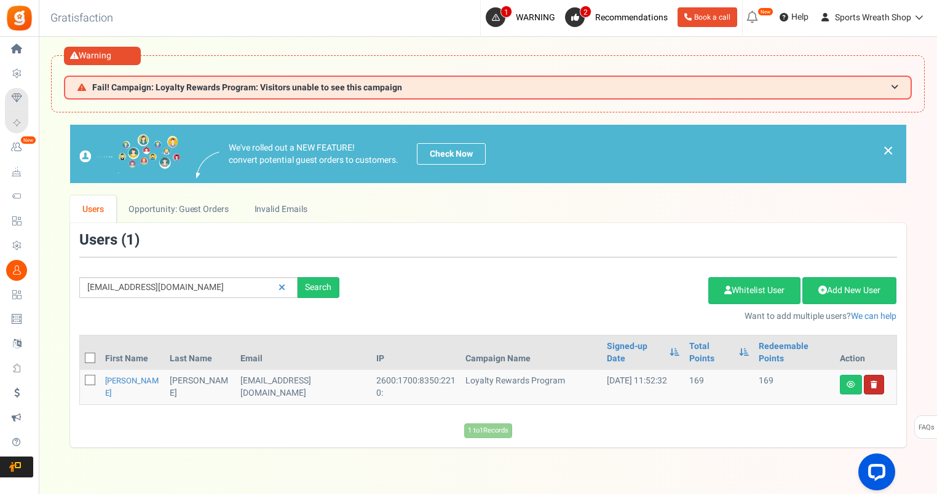
click at [874, 375] on link at bounding box center [874, 385] width 20 height 20
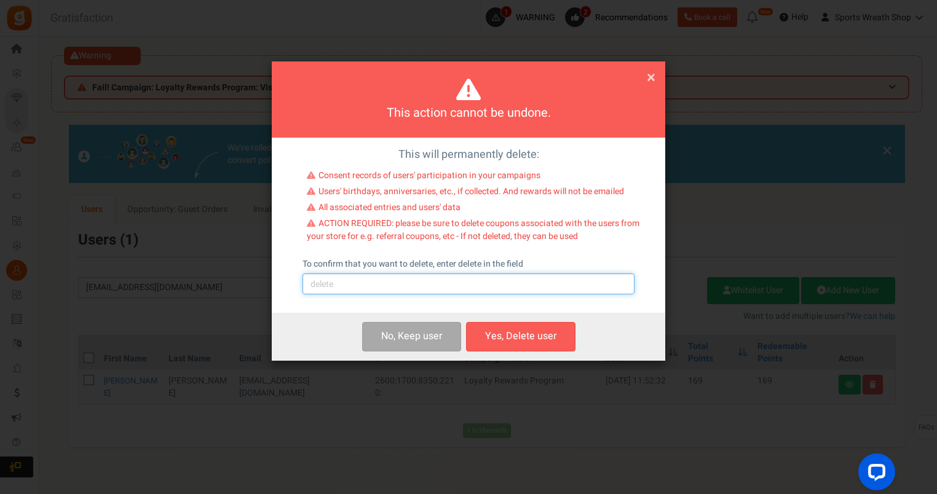
drag, startPoint x: 518, startPoint y: 277, endPoint x: 510, endPoint y: 287, distance: 12.7
click at [518, 277] on input "text" at bounding box center [468, 284] width 332 height 21
type input "delete"
click at [532, 339] on button "Yes, Delete user" at bounding box center [520, 336] width 109 height 29
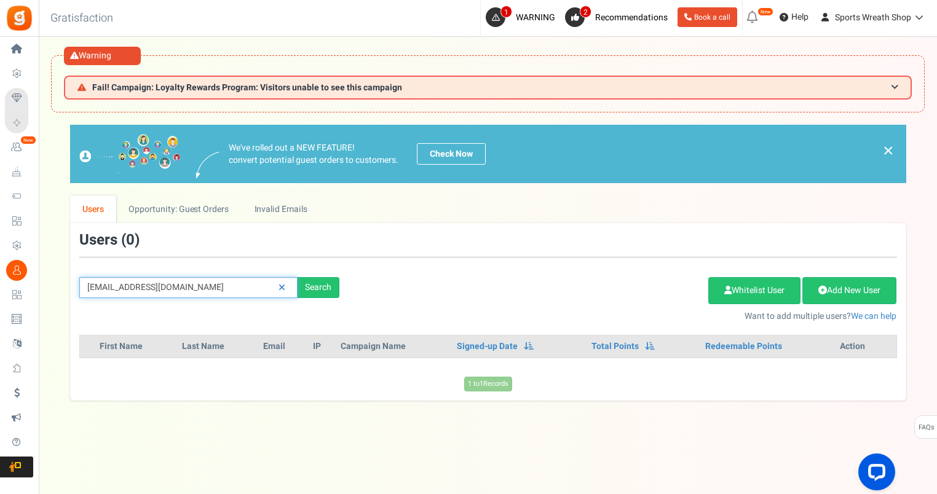
drag, startPoint x: 215, startPoint y: 283, endPoint x: 71, endPoint y: 282, distance: 143.2
click at [71, 282] on div "[EMAIL_ADDRESS][DOMAIN_NAME] Search" at bounding box center [209, 287] width 278 height 21
paste input "[EMAIL_ADDRESS][DOMAIN_NAME]"
type input "[EMAIL_ADDRESS][DOMAIN_NAME]"
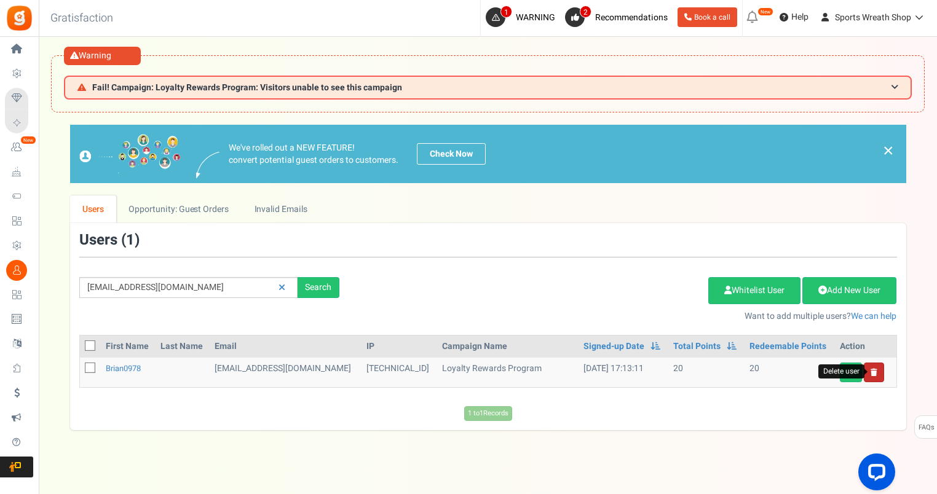
click at [872, 372] on icon at bounding box center [873, 372] width 7 height 7
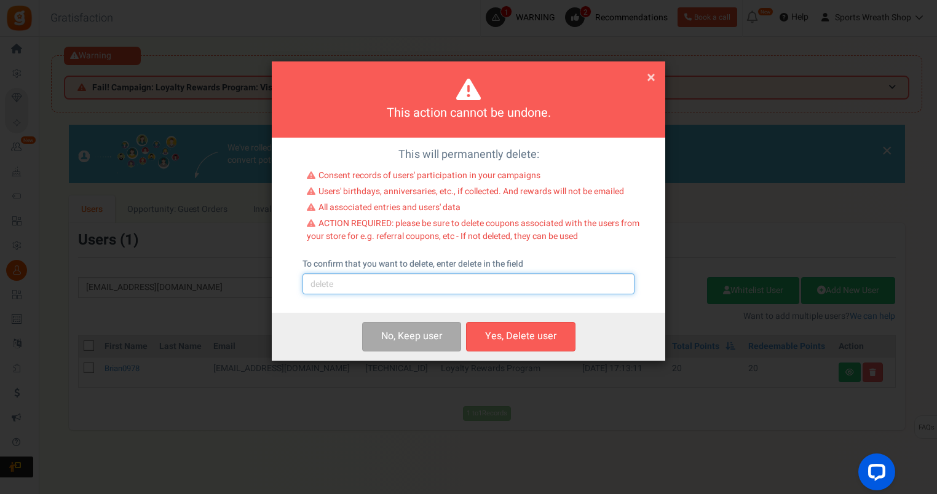
click at [469, 287] on input "text" at bounding box center [468, 284] width 332 height 21
type input "delete"
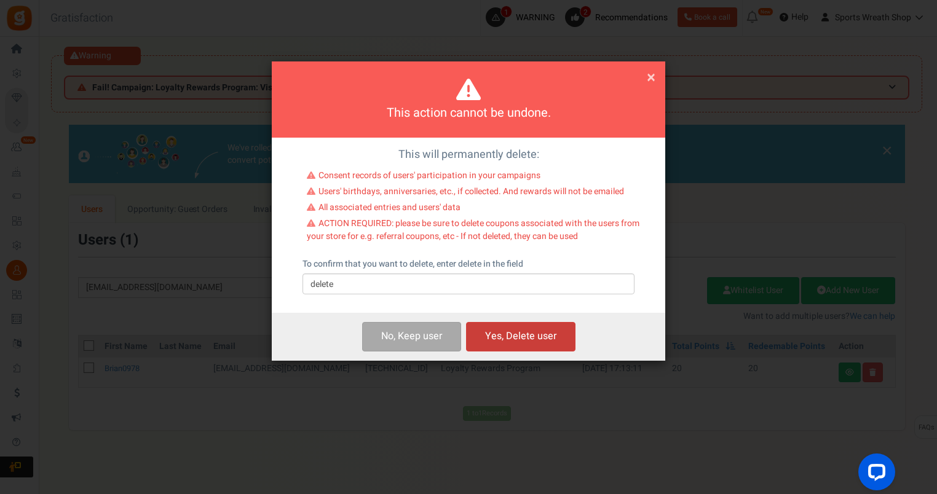
click at [510, 330] on button "Yes, Delete user" at bounding box center [520, 336] width 109 height 29
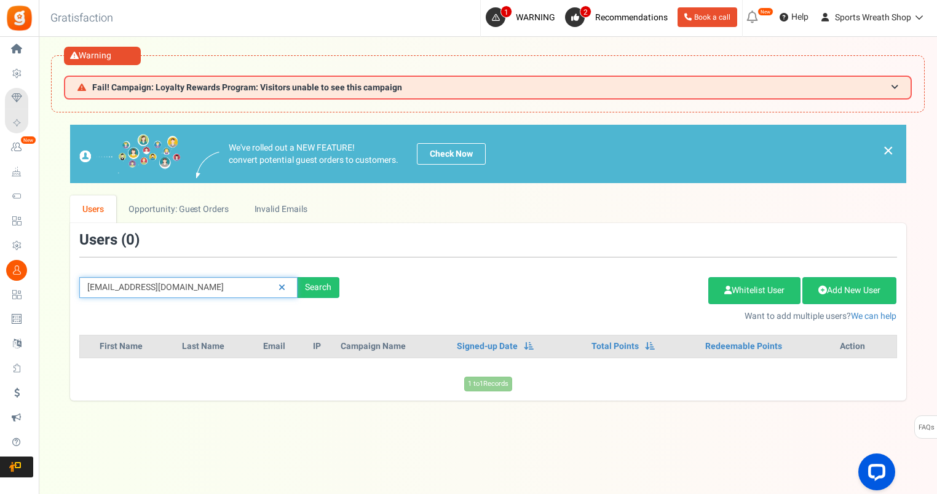
drag, startPoint x: 231, startPoint y: 290, endPoint x: 209, endPoint y: 295, distance: 22.2
click at [209, 295] on input "[EMAIL_ADDRESS][DOMAIN_NAME]" at bounding box center [188, 287] width 218 height 21
drag, startPoint x: 224, startPoint y: 290, endPoint x: 79, endPoint y: 295, distance: 145.2
click at [79, 295] on input "[EMAIL_ADDRESS][DOMAIN_NAME]" at bounding box center [188, 287] width 218 height 21
paste input "[EMAIL_ADDRESS][DOMAIN_NAME]"
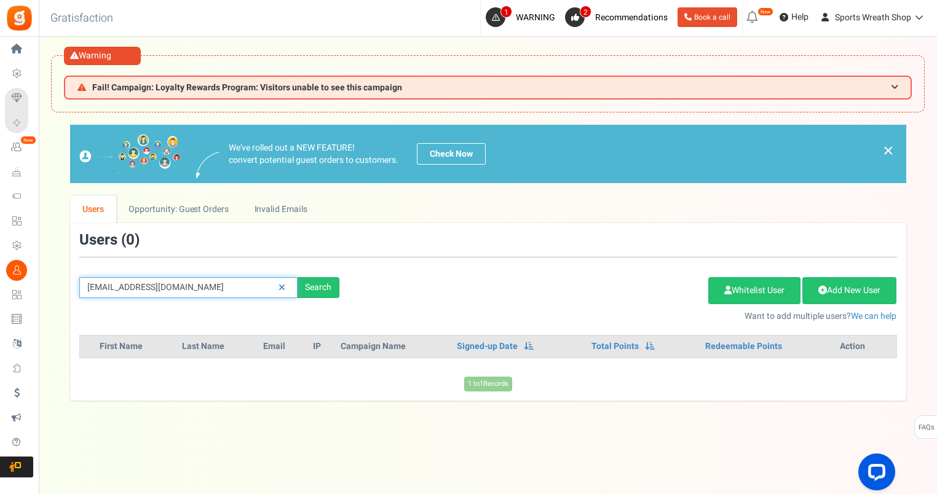
type input "[EMAIL_ADDRESS][DOMAIN_NAME]"
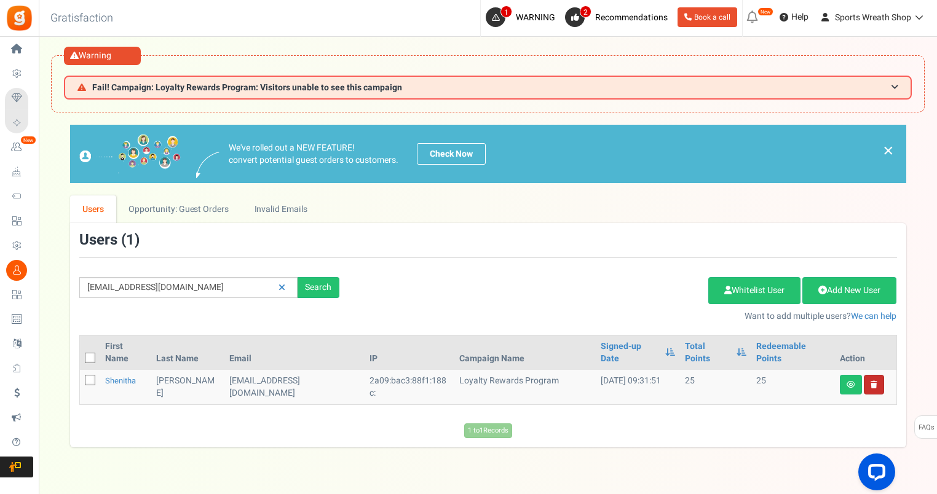
click at [875, 375] on link at bounding box center [874, 385] width 20 height 20
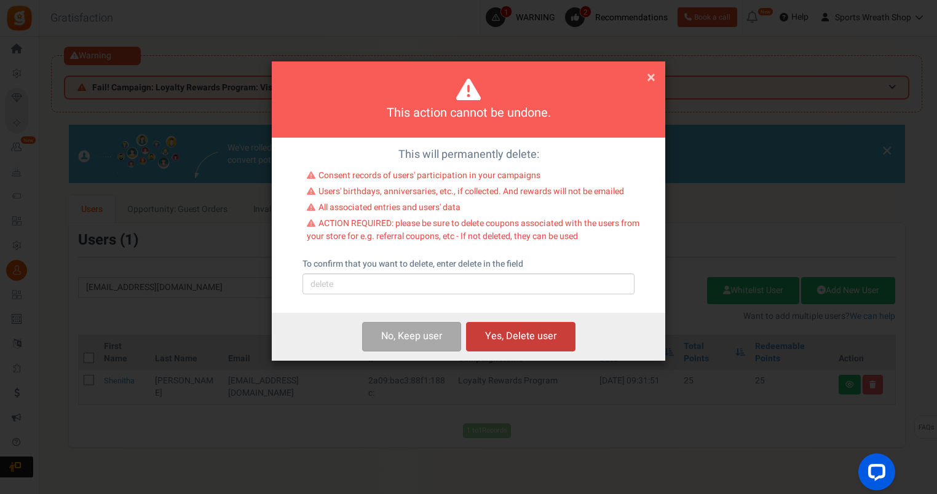
click at [543, 339] on button "Yes, Delete user" at bounding box center [520, 336] width 109 height 29
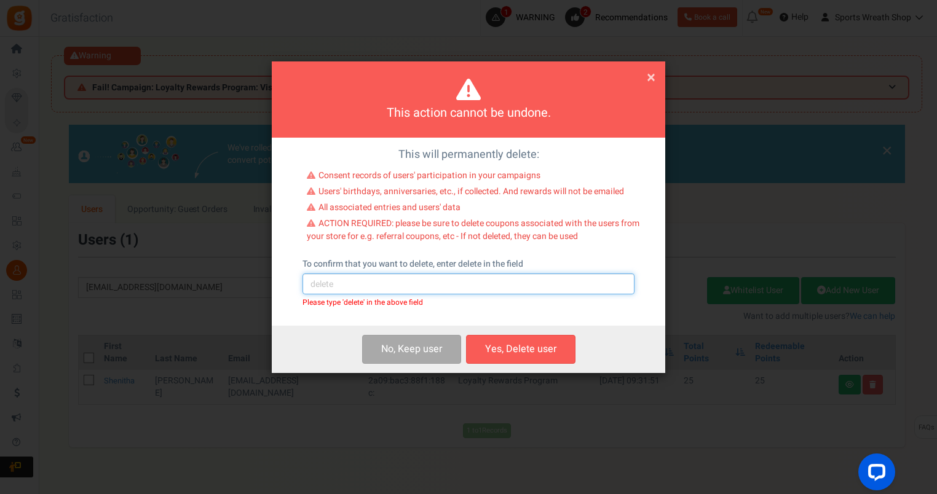
click at [319, 285] on input "text" at bounding box center [468, 284] width 332 height 21
type input "delete"
click at [531, 346] on button "Yes, Delete user" at bounding box center [520, 349] width 109 height 29
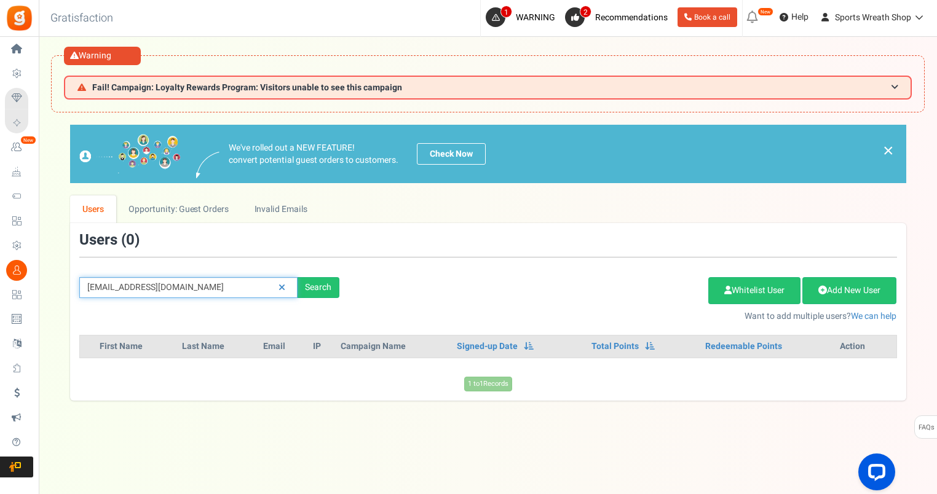
drag, startPoint x: 126, startPoint y: 282, endPoint x: 42, endPoint y: 281, distance: 84.2
click at [42, 281] on div "× Close Add Points ? First Name Last Name Email Do you want to give Welcome bon…" at bounding box center [488, 262] width 898 height 275
paste input "[EMAIL_ADDRESS]"
type input "[EMAIL_ADDRESS][DOMAIN_NAME]"
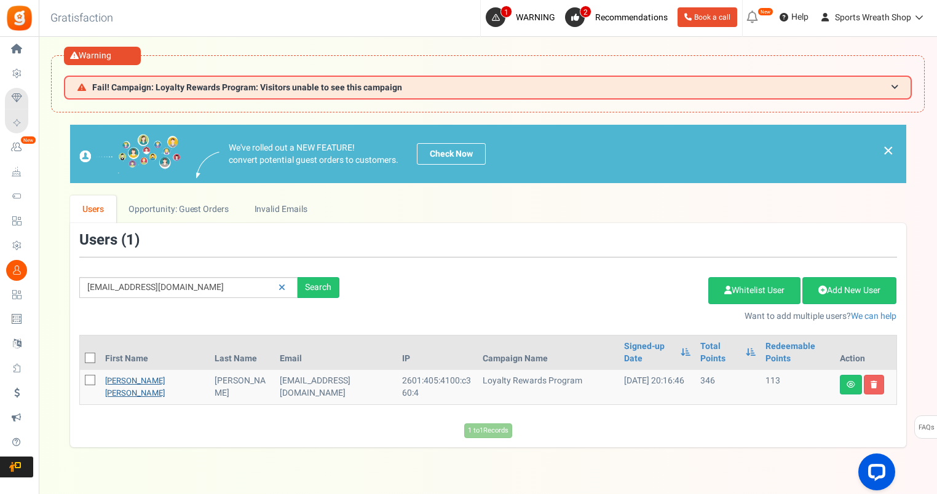
click at [124, 375] on link "[PERSON_NAME] [PERSON_NAME]" at bounding box center [135, 387] width 60 height 24
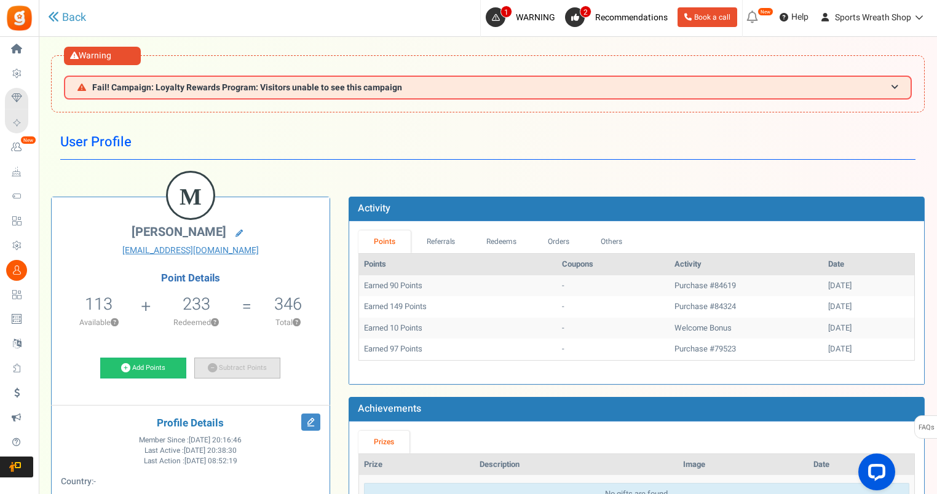
click at [243, 366] on link "Subtract Points" at bounding box center [237, 368] width 86 height 21
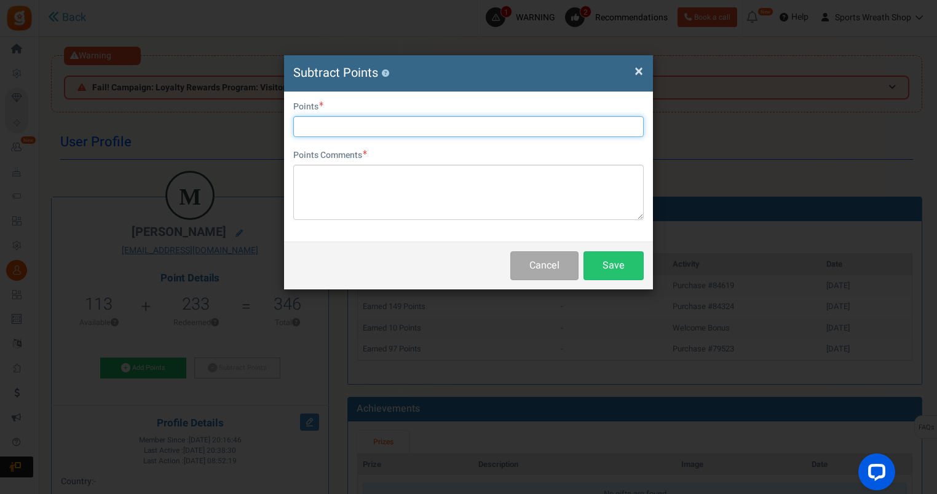
click at [325, 124] on input "text" at bounding box center [468, 126] width 350 height 21
type input "25"
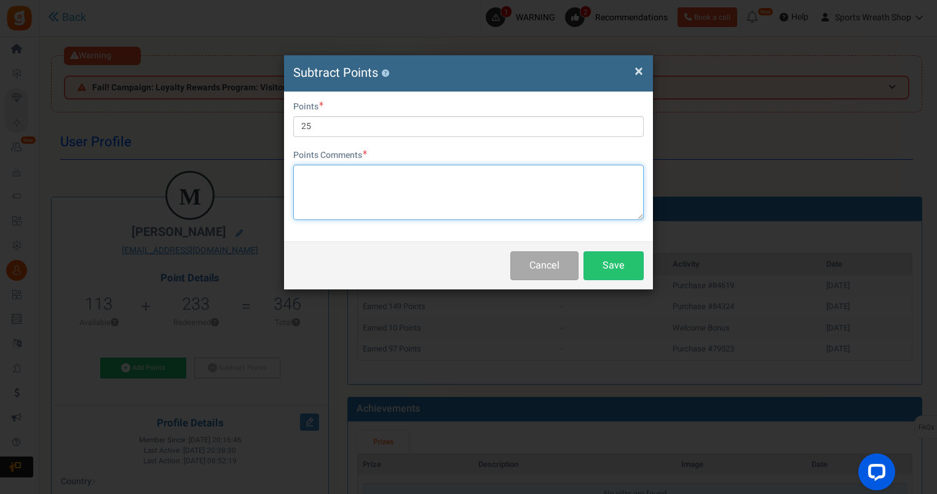
click at [333, 170] on textarea at bounding box center [468, 192] width 350 height 55
type textarea "Return for Order 84619"
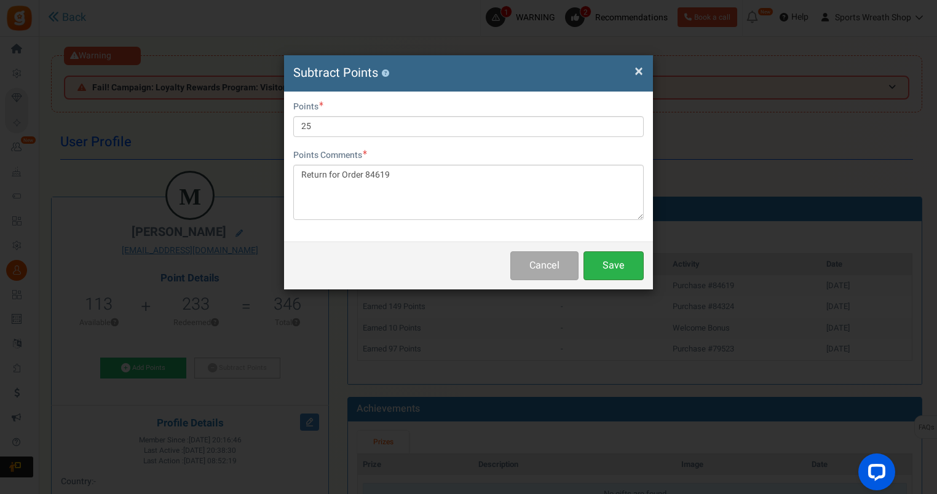
click at [610, 268] on button "Save" at bounding box center [613, 265] width 60 height 29
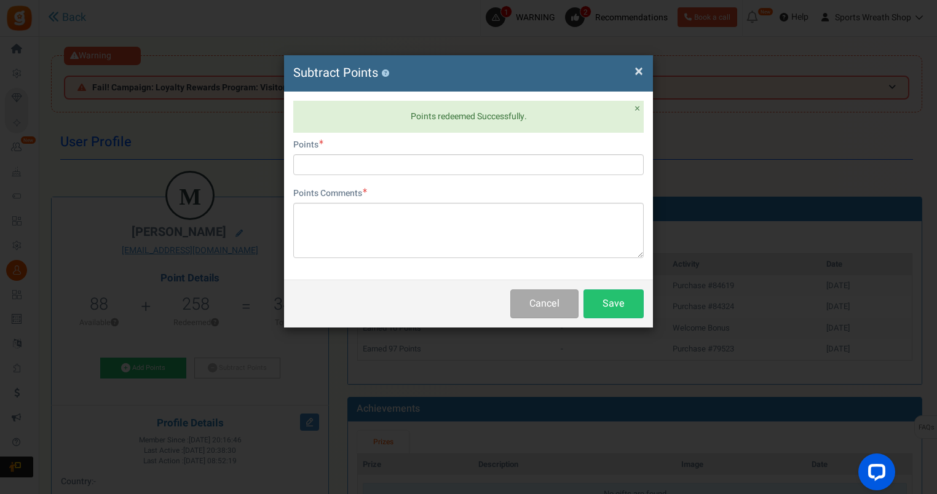
click at [635, 65] on span "×" at bounding box center [638, 71] width 9 height 23
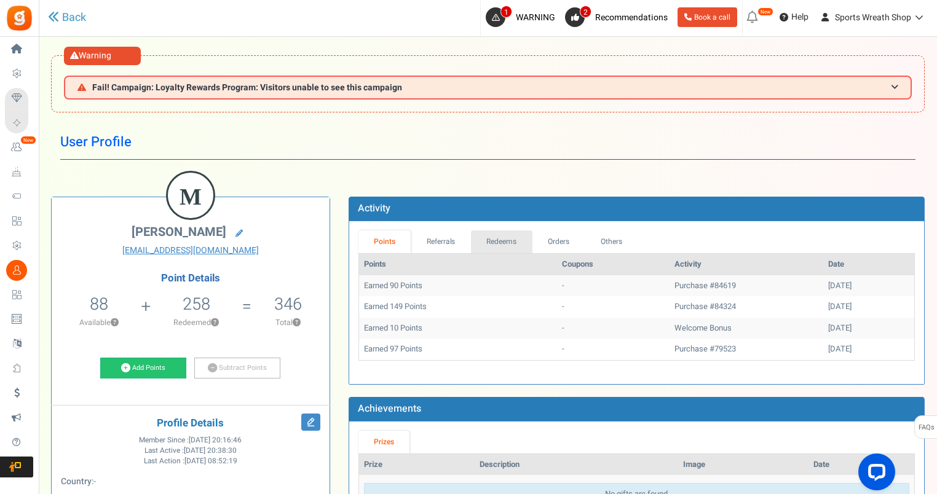
click at [503, 241] on link "Redeems" at bounding box center [501, 242] width 61 height 23
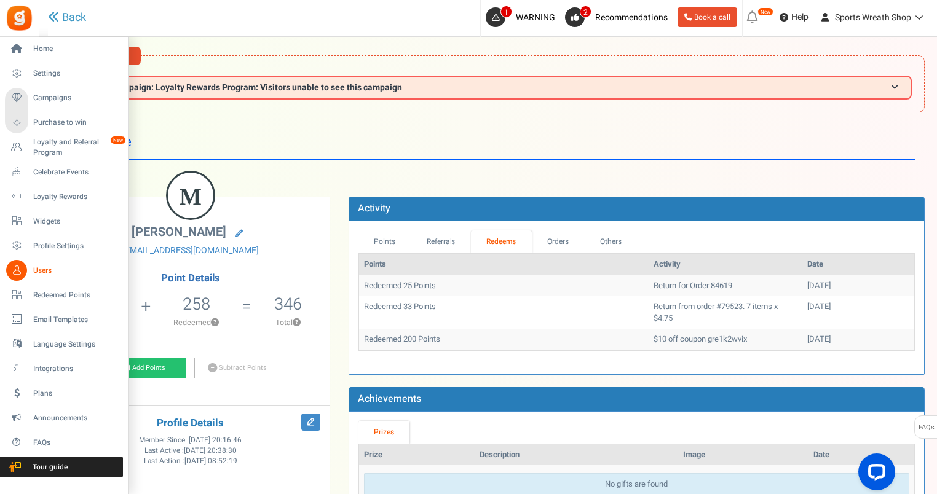
click at [35, 270] on span "Users" at bounding box center [76, 271] width 86 height 10
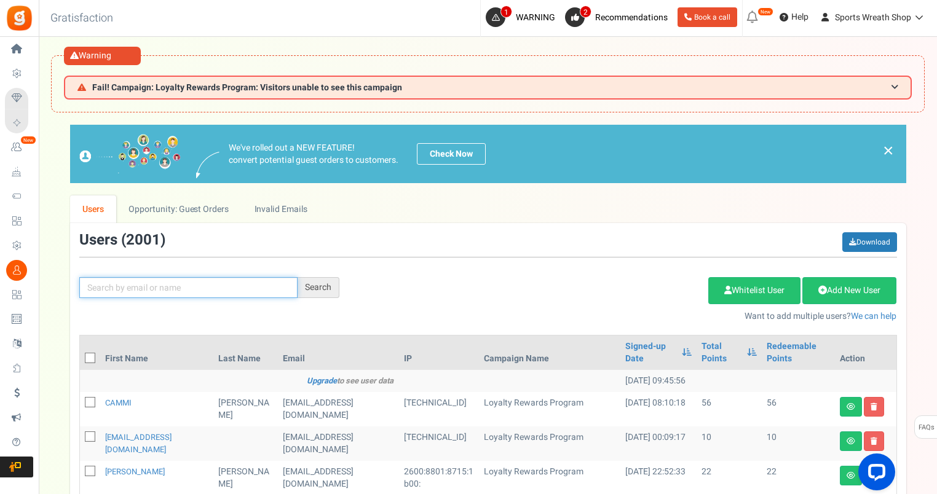
click at [277, 279] on input "text" at bounding box center [188, 287] width 218 height 21
paste input "[EMAIL_ADDRESS][DOMAIN_NAME]"
type input "[EMAIL_ADDRESS][DOMAIN_NAME]"
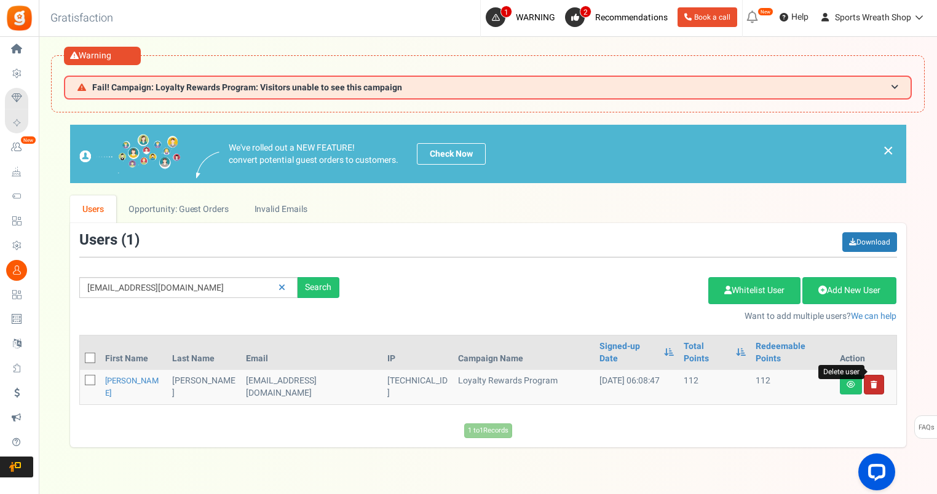
click at [870, 381] on icon at bounding box center [873, 384] width 7 height 7
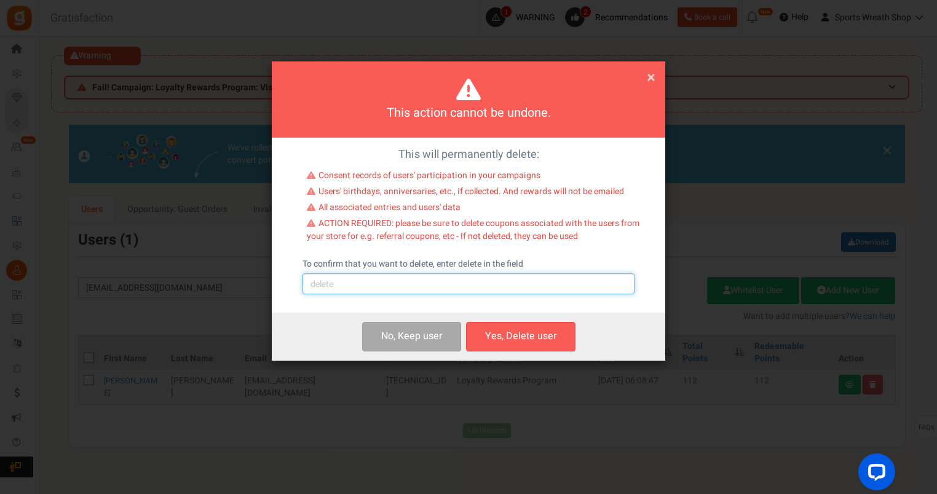
click at [380, 287] on input "text" at bounding box center [468, 284] width 332 height 21
type input "delete"
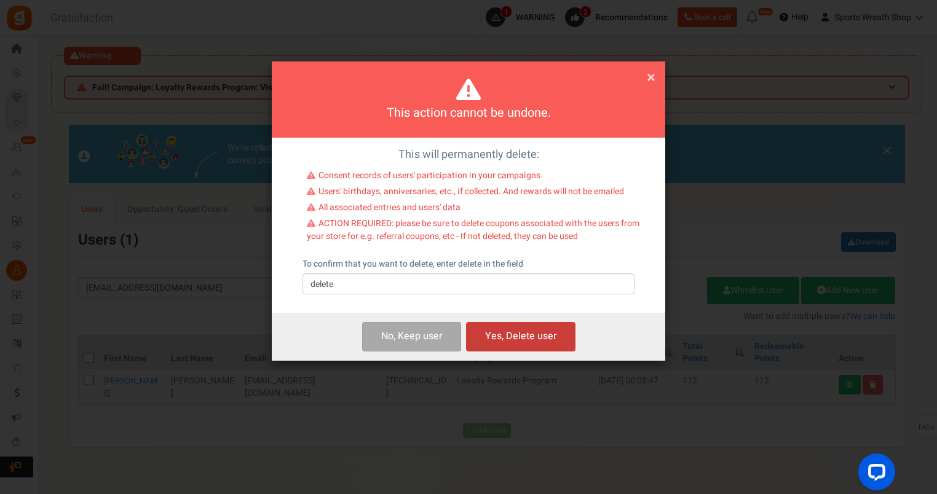
click at [512, 334] on button "Yes, Delete user" at bounding box center [520, 336] width 109 height 29
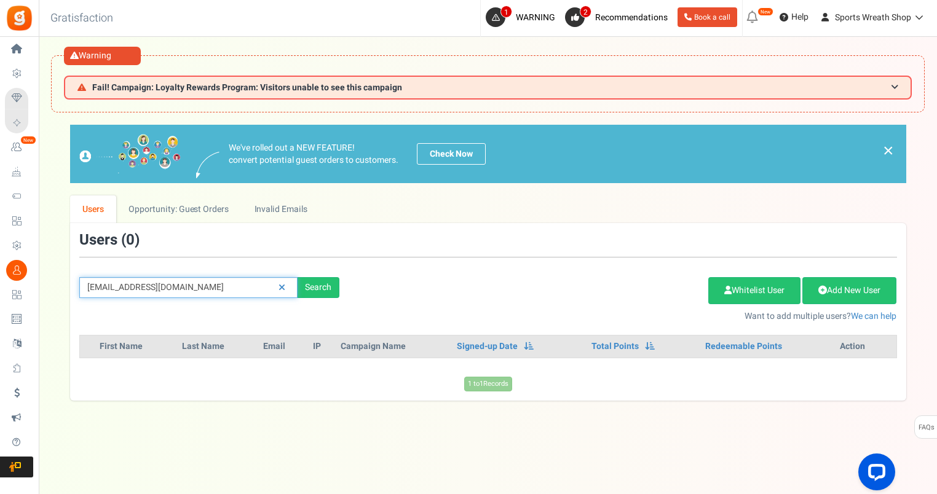
drag, startPoint x: 215, startPoint y: 290, endPoint x: 65, endPoint y: 302, distance: 151.1
click at [39, 302] on div "× Close Add Points ? First Name Last Name Email Do you want to give Welcome bon…" at bounding box center [488, 262] width 898 height 275
paste input "simplysissy408"
type input "[EMAIL_ADDRESS][DOMAIN_NAME]"
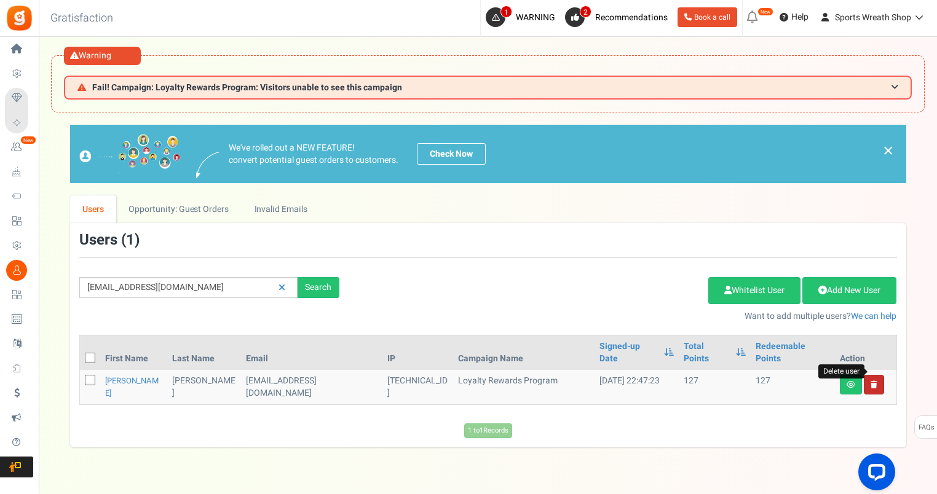
click at [873, 381] on icon at bounding box center [873, 384] width 7 height 7
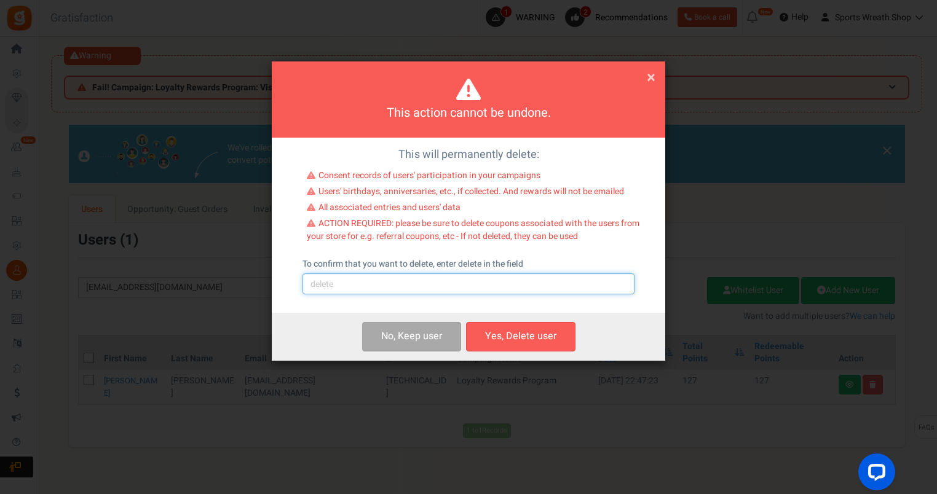
click at [447, 288] on input "text" at bounding box center [468, 284] width 332 height 21
type input "delete"
drag, startPoint x: 530, startPoint y: 341, endPoint x: 546, endPoint y: 330, distance: 18.6
click at [529, 341] on button "Yes, Delete user" at bounding box center [520, 336] width 109 height 29
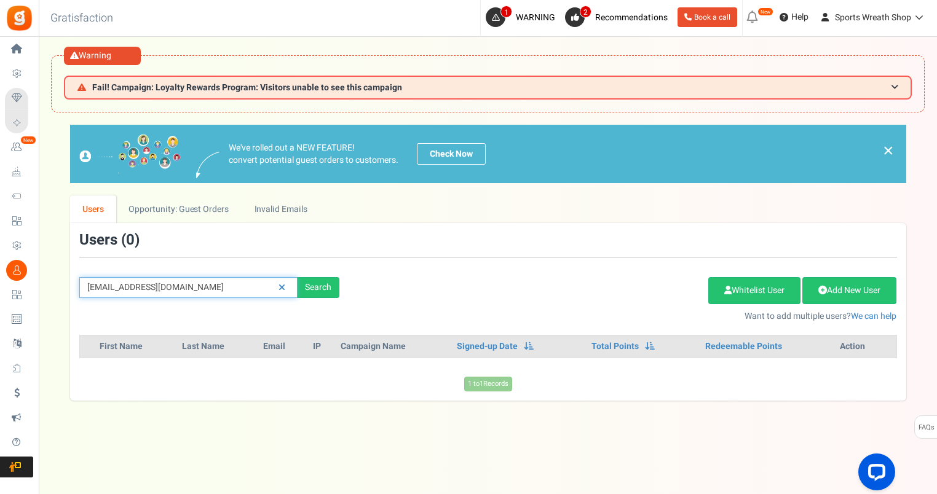
drag, startPoint x: 210, startPoint y: 280, endPoint x: 53, endPoint y: 293, distance: 157.2
click at [49, 292] on div "× Close Add Points ? First Name Last Name Email Do you want to give Welcome bon…" at bounding box center [488, 262] width 898 height 275
paste input "ppeacockgift"
type input "[EMAIL_ADDRESS][DOMAIN_NAME]"
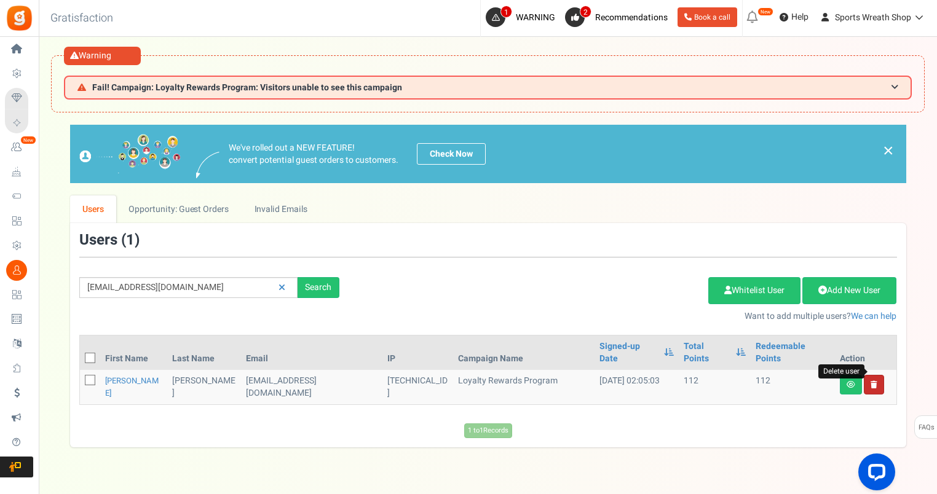
click at [873, 381] on icon at bounding box center [873, 384] width 7 height 7
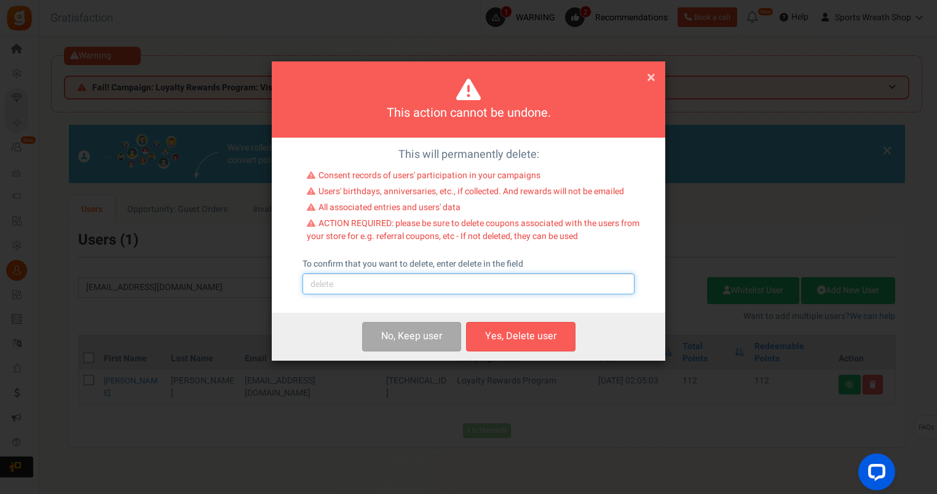
click at [487, 283] on input "text" at bounding box center [468, 284] width 332 height 21
type input "delete"
drag, startPoint x: 518, startPoint y: 340, endPoint x: 519, endPoint y: 332, distance: 8.1
click at [516, 339] on button "Yes, Delete user" at bounding box center [520, 336] width 109 height 29
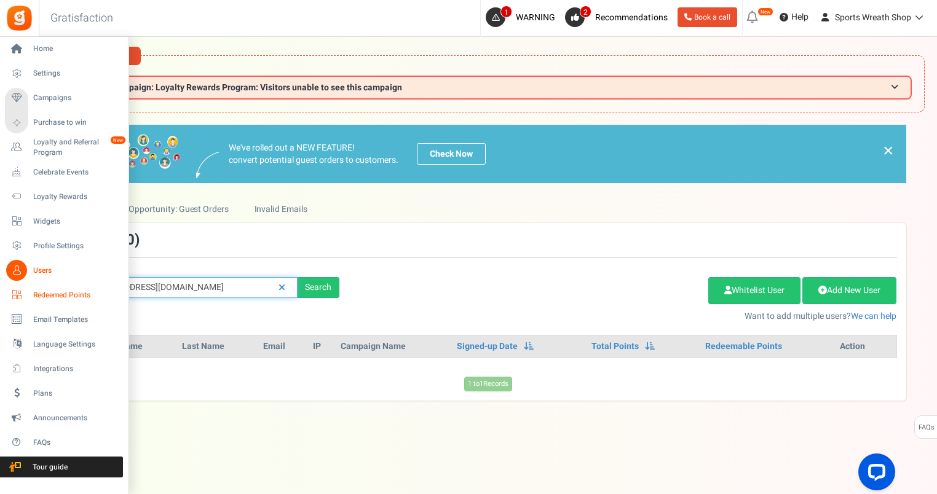
drag, startPoint x: 198, startPoint y: 288, endPoint x: 37, endPoint y: 290, distance: 161.1
click at [37, 290] on div "Home Settings Campaigns Purchase to win Loyalty and Referral Program New Celebr…" at bounding box center [468, 291] width 937 height 508
paste input "ho27055"
type input "[EMAIL_ADDRESS][DOMAIN_NAME]"
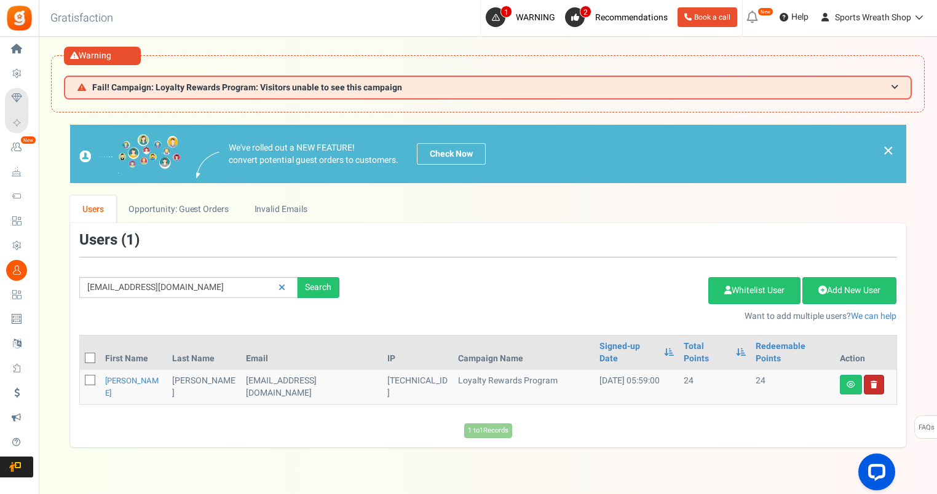
click at [877, 375] on link at bounding box center [874, 385] width 20 height 20
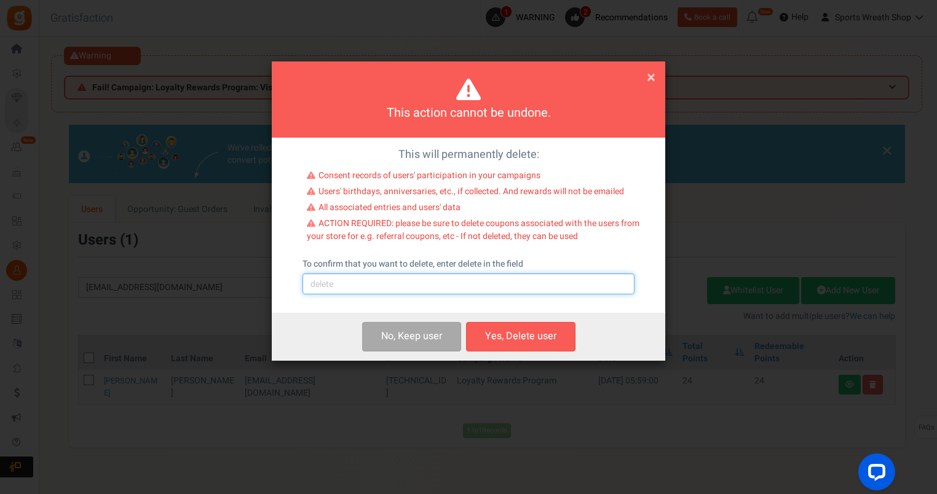
click at [321, 286] on input "text" at bounding box center [468, 284] width 332 height 21
type input "delete"
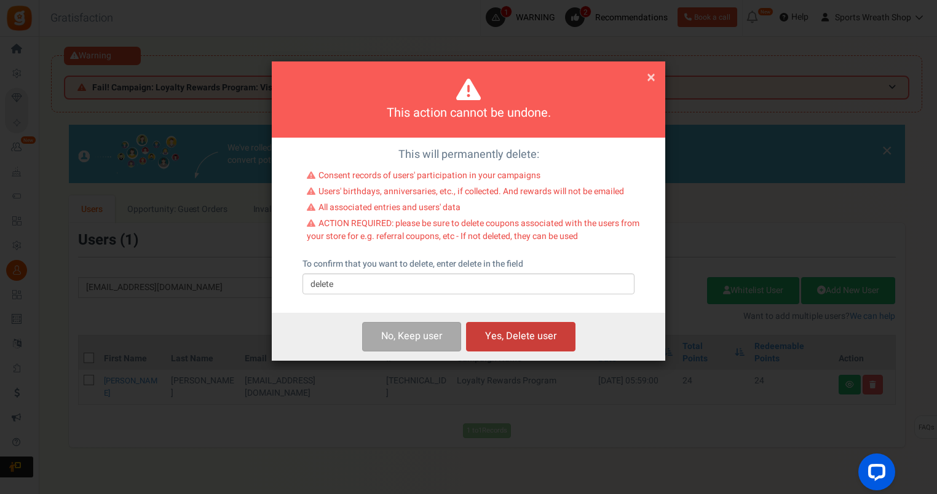
click at [504, 336] on button "Yes, Delete user" at bounding box center [520, 336] width 109 height 29
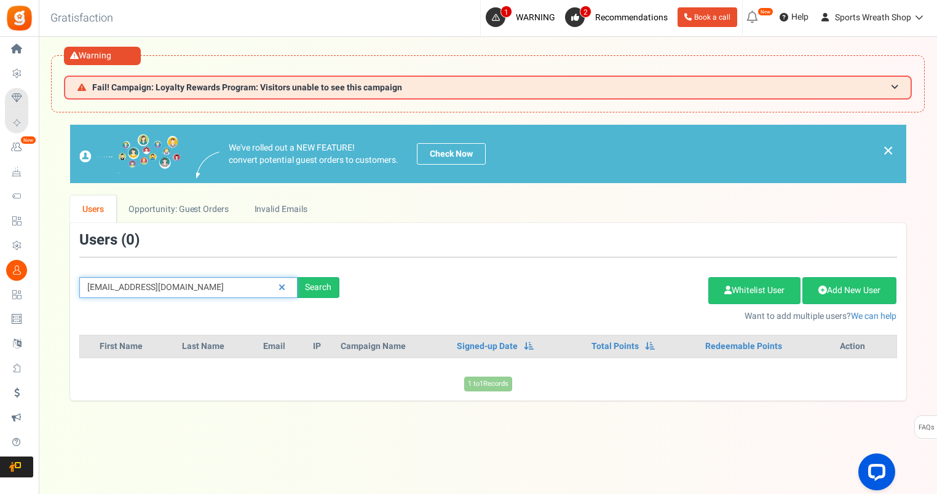
drag, startPoint x: 192, startPoint y: 289, endPoint x: 69, endPoint y: 288, distance: 122.9
click at [49, 288] on div "× Close Add Points ? First Name Last Name Email Do you want to give Welcome bon…" at bounding box center [488, 262] width 898 height 275
paste input "fmay318@hot"
type input "[EMAIL_ADDRESS][DOMAIN_NAME]"
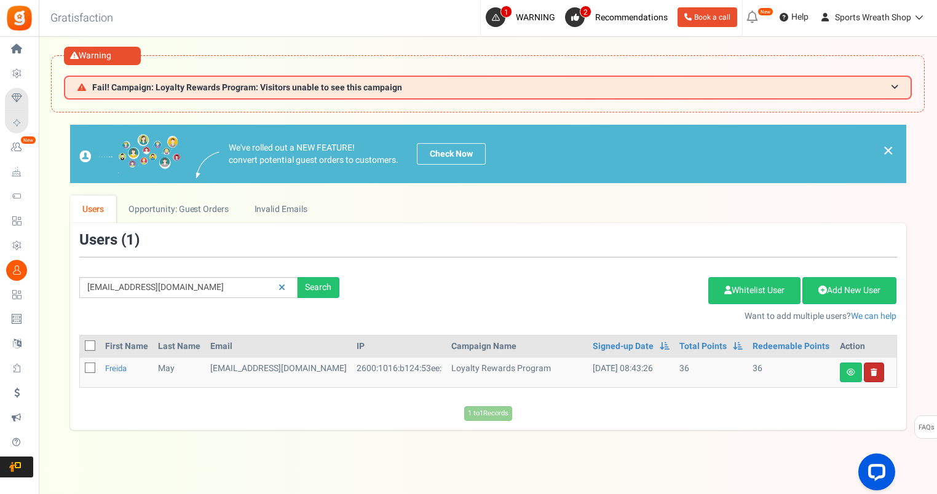
click at [875, 371] on link "Delete user" at bounding box center [874, 373] width 20 height 20
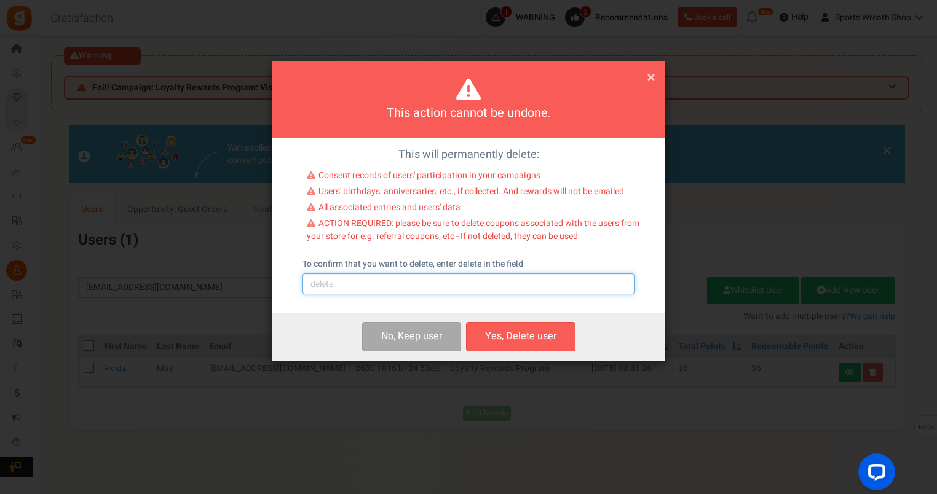
click at [432, 288] on input "text" at bounding box center [468, 284] width 332 height 21
type input "delete"
drag, startPoint x: 526, startPoint y: 341, endPoint x: 550, endPoint y: 317, distance: 33.0
click at [522, 339] on button "Yes, Delete user" at bounding box center [520, 336] width 109 height 29
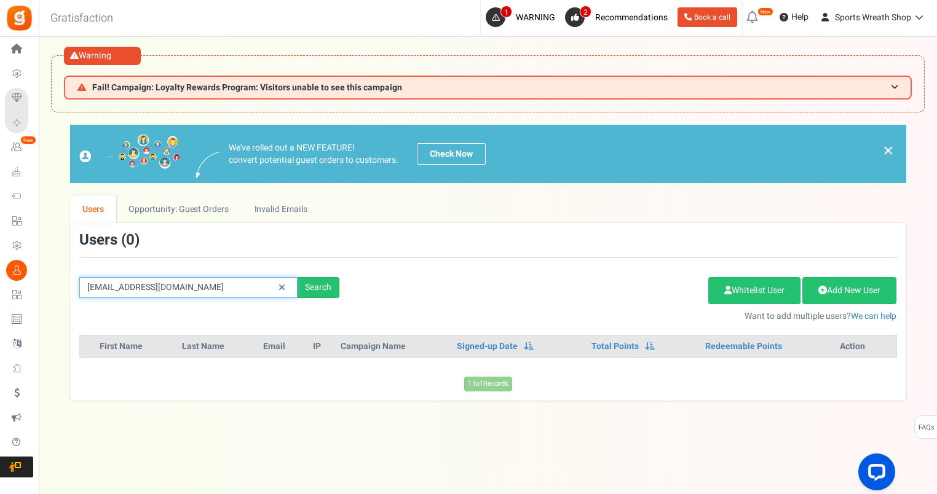
drag, startPoint x: 199, startPoint y: 287, endPoint x: 73, endPoint y: 297, distance: 126.4
click at [73, 297] on div "[EMAIL_ADDRESS][DOMAIN_NAME] Search" at bounding box center [209, 287] width 278 height 21
paste input "[EMAIL_ADDRESS]"
type input "[EMAIL_ADDRESS][DOMAIN_NAME]"
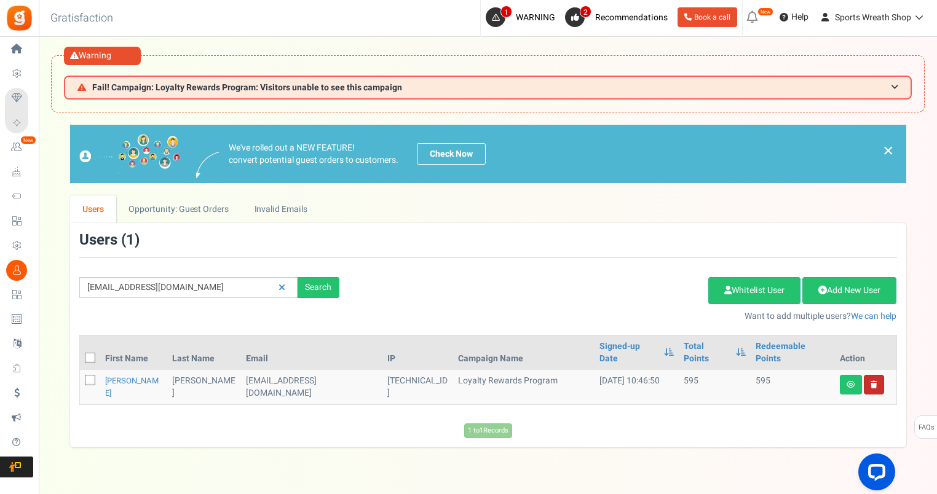
click at [877, 375] on link at bounding box center [874, 385] width 20 height 20
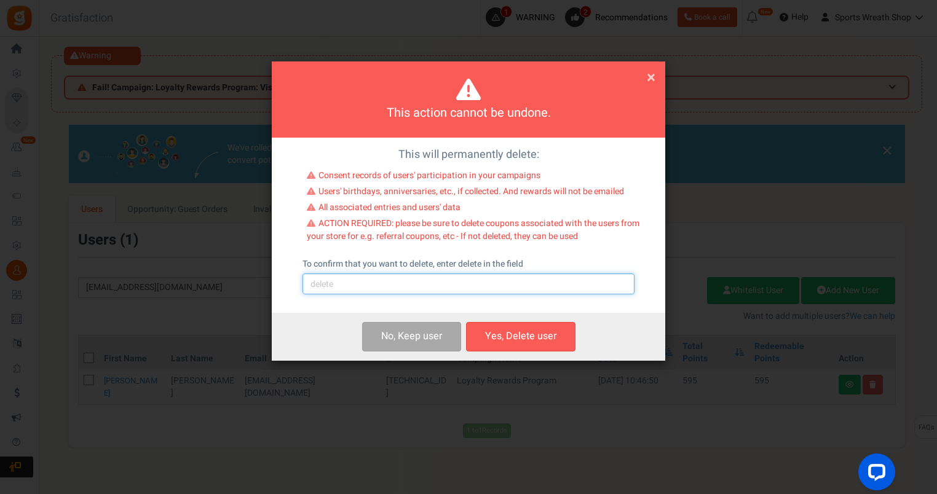
click at [440, 275] on input "text" at bounding box center [468, 284] width 332 height 21
type input "delete"
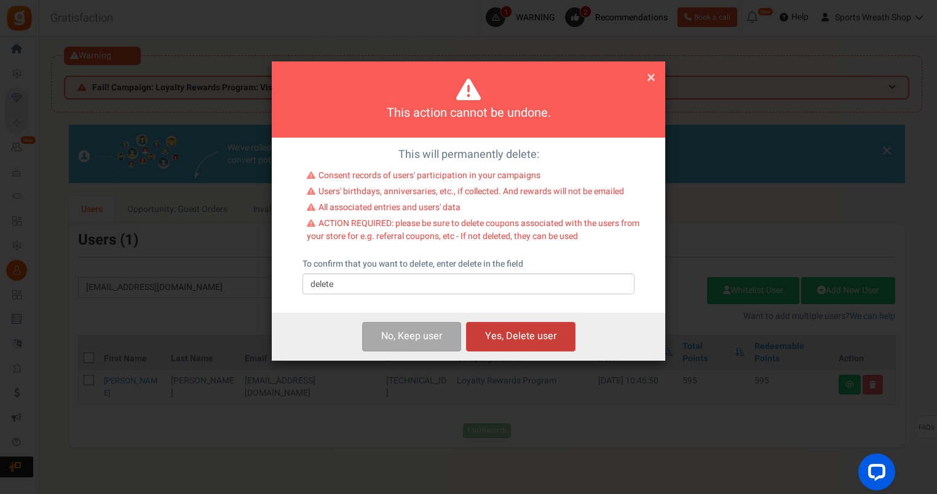
click at [519, 337] on button "Yes, Delete user" at bounding box center [520, 336] width 109 height 29
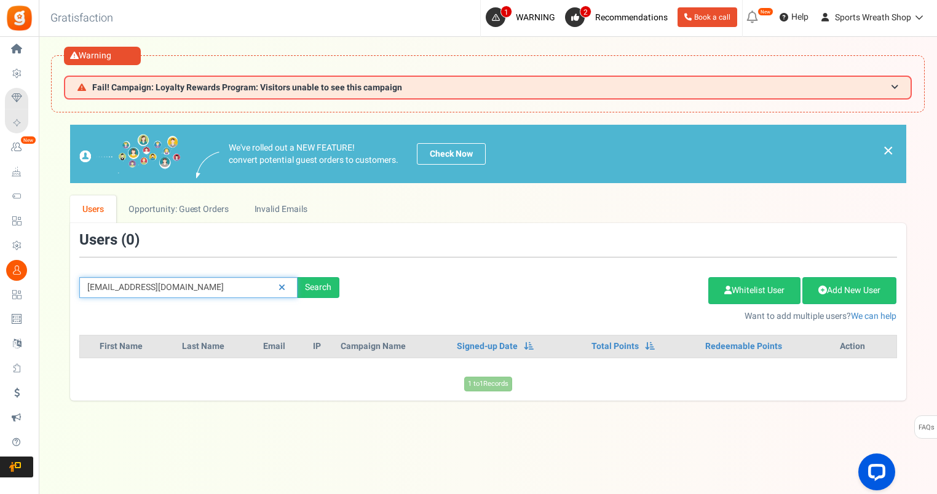
drag, startPoint x: 192, startPoint y: 290, endPoint x: 47, endPoint y: 289, distance: 145.7
click at [47, 289] on div "× Close Add Points ? First Name Last Name Email Do you want to give Welcome bon…" at bounding box center [488, 262] width 898 height 275
paste input "ashtenmacklin33"
type input "[EMAIL_ADDRESS][DOMAIN_NAME]"
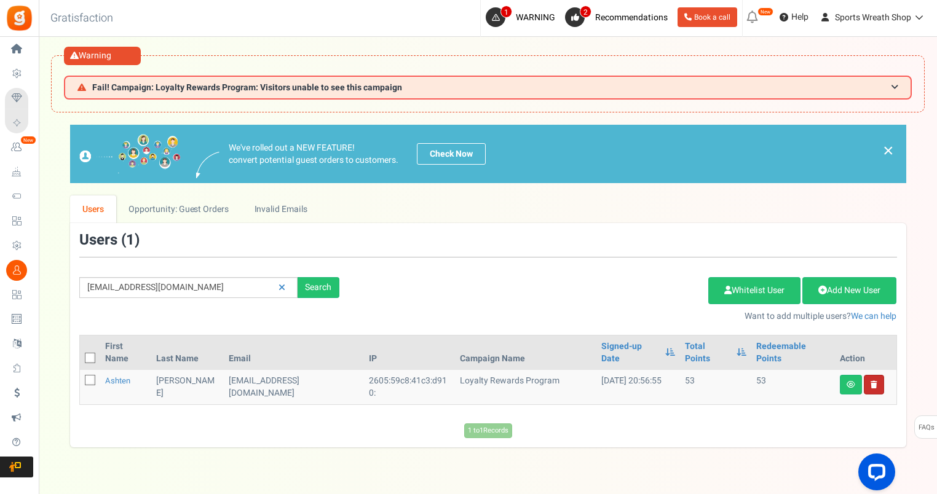
click at [877, 375] on link at bounding box center [874, 385] width 20 height 20
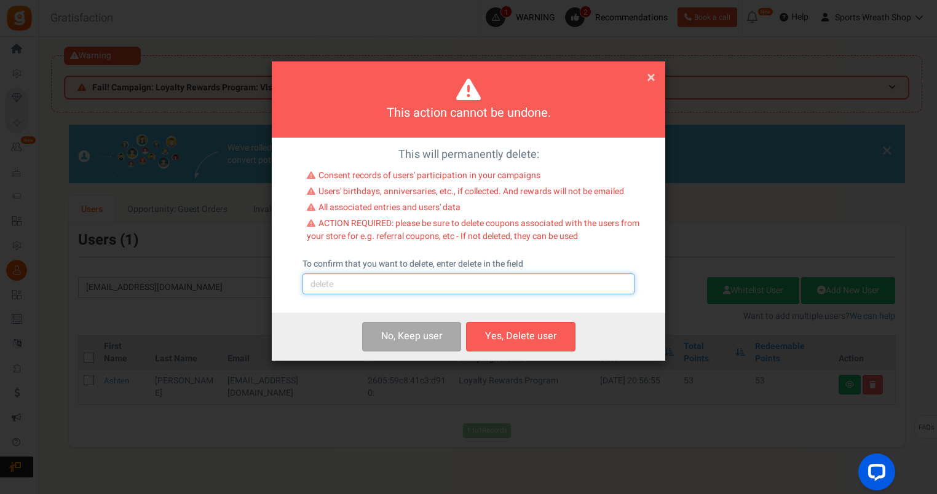
click at [483, 294] on input "text" at bounding box center [468, 284] width 332 height 21
type input "delete"
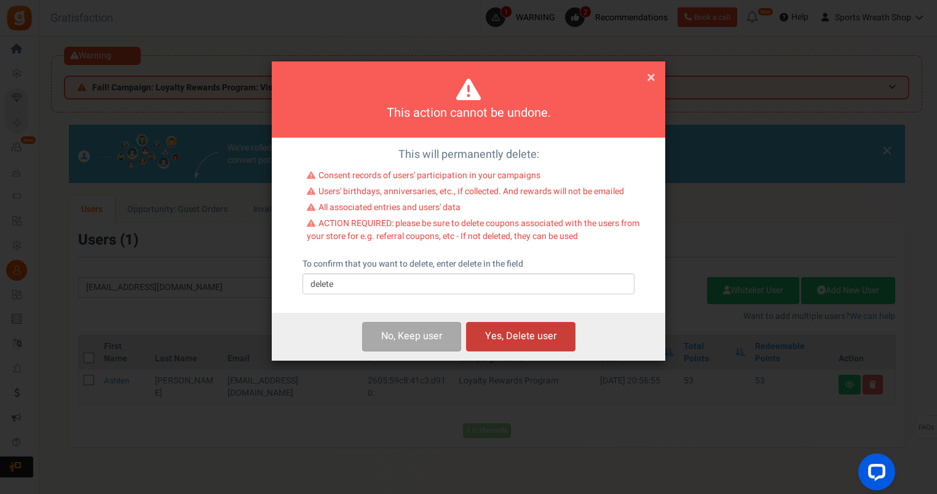
click at [536, 334] on button "Yes, Delete user" at bounding box center [520, 336] width 109 height 29
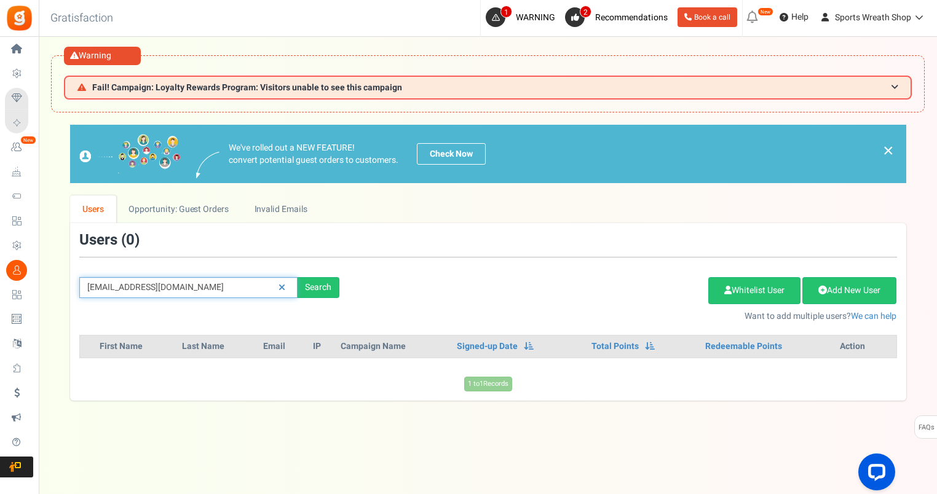
drag, startPoint x: 221, startPoint y: 287, endPoint x: 79, endPoint y: 280, distance: 142.2
click at [71, 280] on div "[EMAIL_ADDRESS][DOMAIN_NAME] Search" at bounding box center [209, 287] width 278 height 21
paste input "beckywest1121"
type input "[EMAIL_ADDRESS][DOMAIN_NAME]"
click at [85, 272] on div "[EMAIL_ADDRESS][DOMAIN_NAME] Search Add Etsy Order Delete Selected Users Import…" at bounding box center [488, 277] width 836 height 90
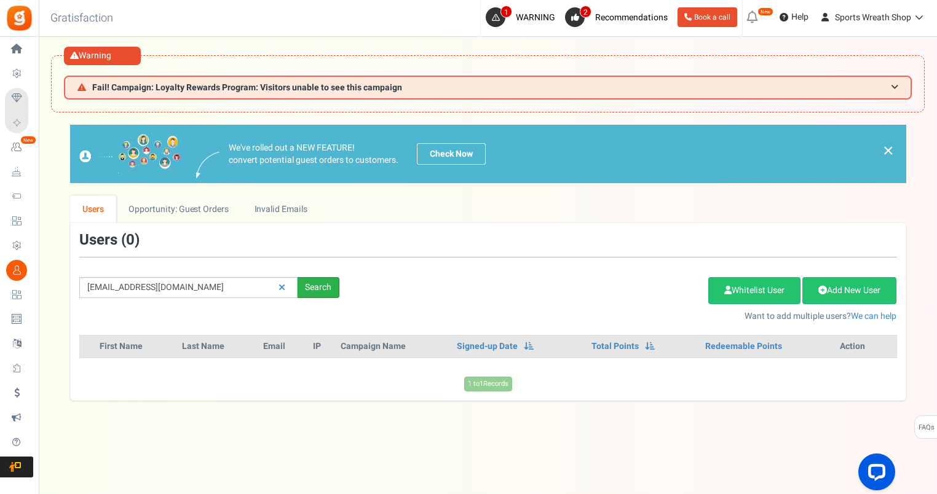
click at [312, 286] on div "Search" at bounding box center [319, 287] width 42 height 21
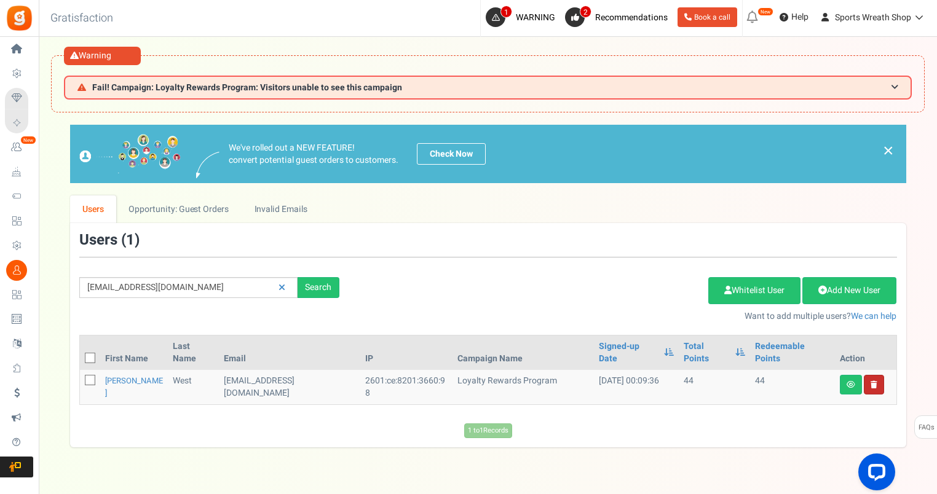
click at [873, 376] on link at bounding box center [874, 385] width 20 height 20
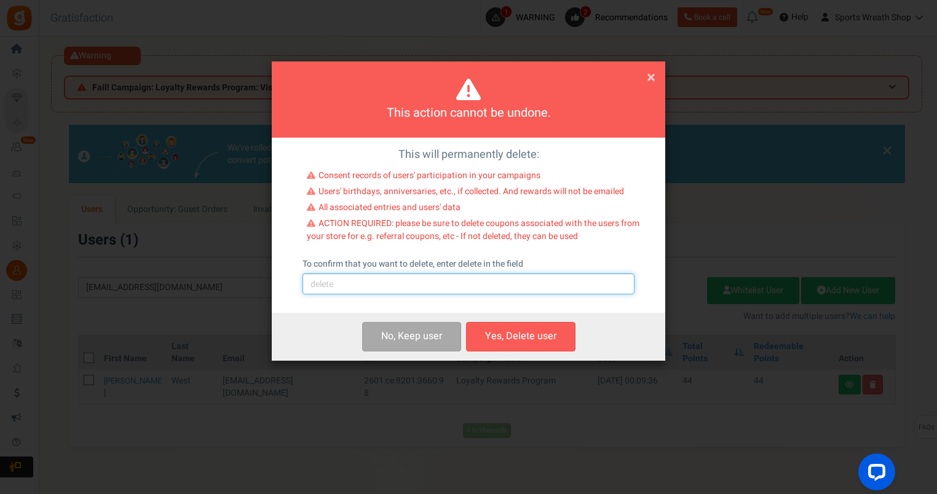
click at [391, 282] on input "text" at bounding box center [468, 284] width 332 height 21
type input "delete"
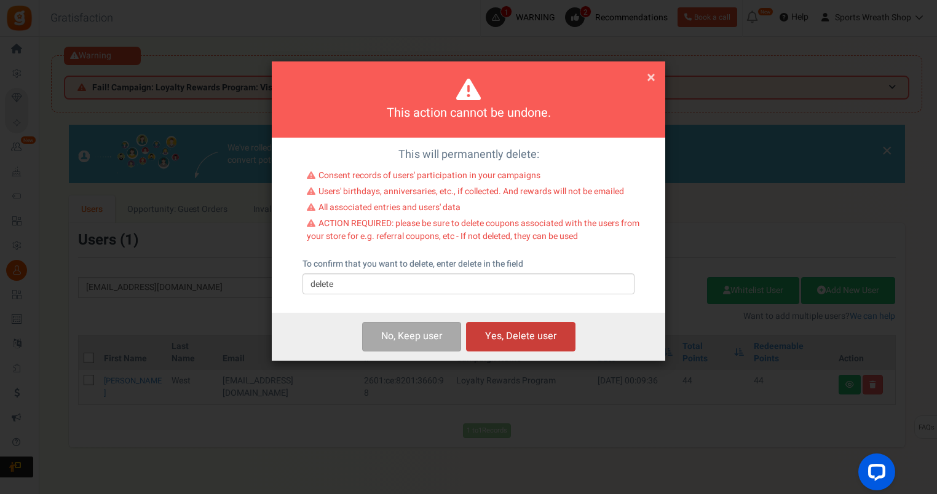
click at [509, 337] on button "Yes, Delete user" at bounding box center [520, 336] width 109 height 29
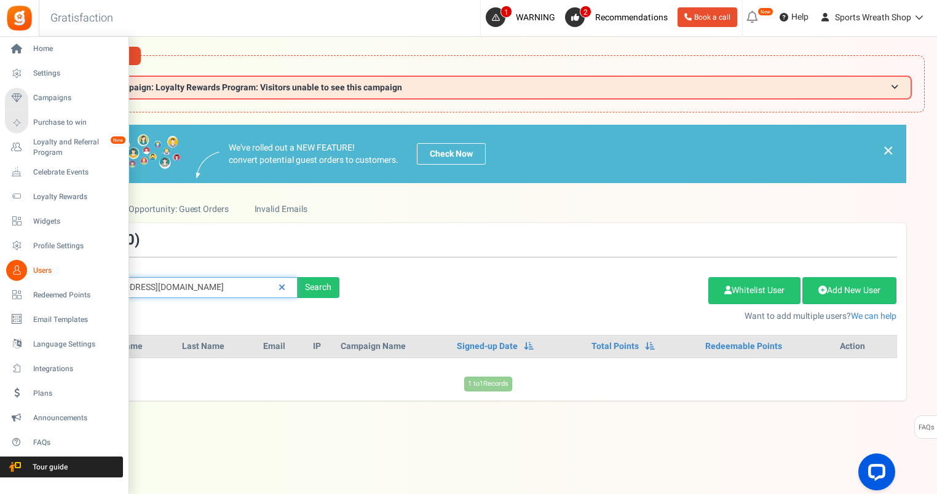
drag, startPoint x: 236, startPoint y: 285, endPoint x: 35, endPoint y: 281, distance: 201.0
click at [35, 281] on div "Home Settings Campaigns Purchase to win Loyalty and Referral Program New Celebr…" at bounding box center [468, 291] width 937 height 508
paste input "[EMAIL_ADDRESS]"
type input "[EMAIL_ADDRESS][DOMAIN_NAME]"
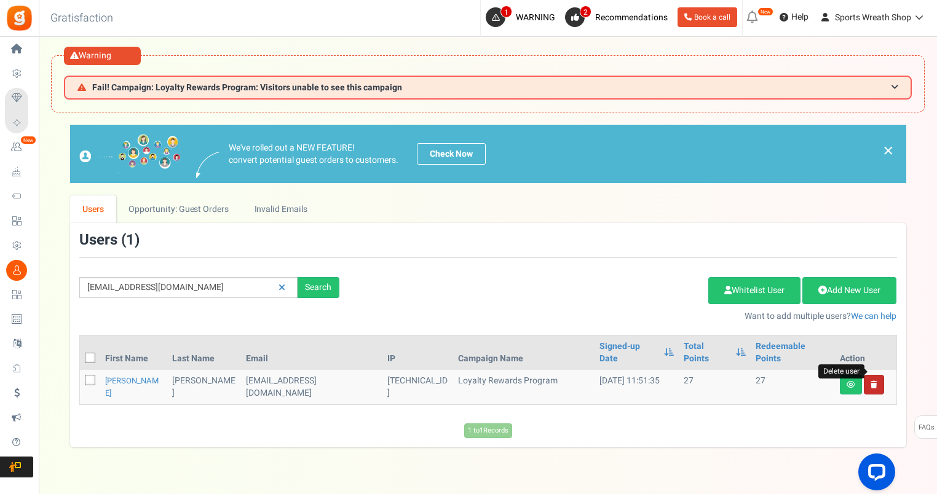
click at [875, 381] on icon at bounding box center [873, 384] width 7 height 7
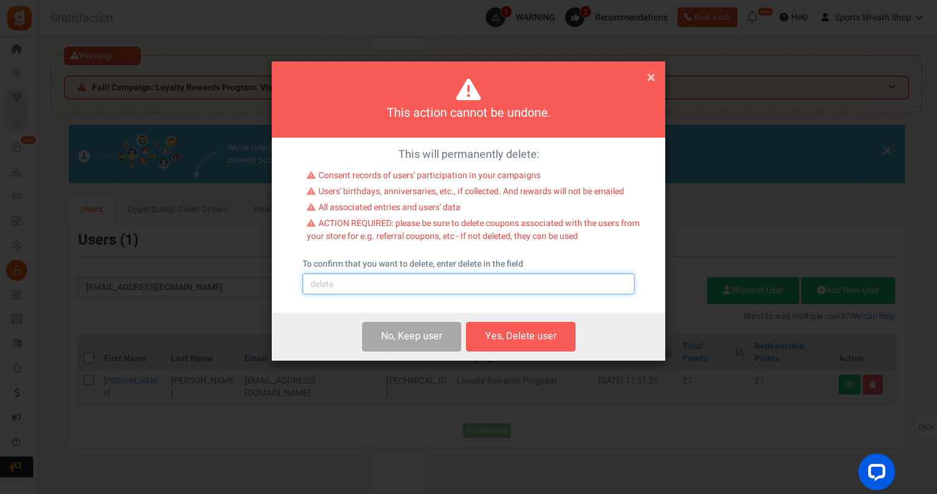
click at [341, 285] on input "text" at bounding box center [468, 284] width 332 height 21
type input "delete"
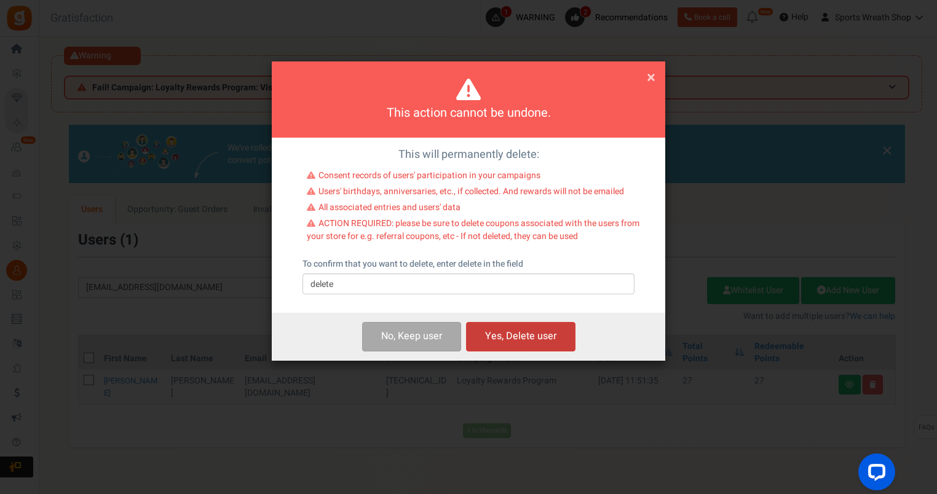
click at [528, 344] on button "Yes, Delete user" at bounding box center [520, 336] width 109 height 29
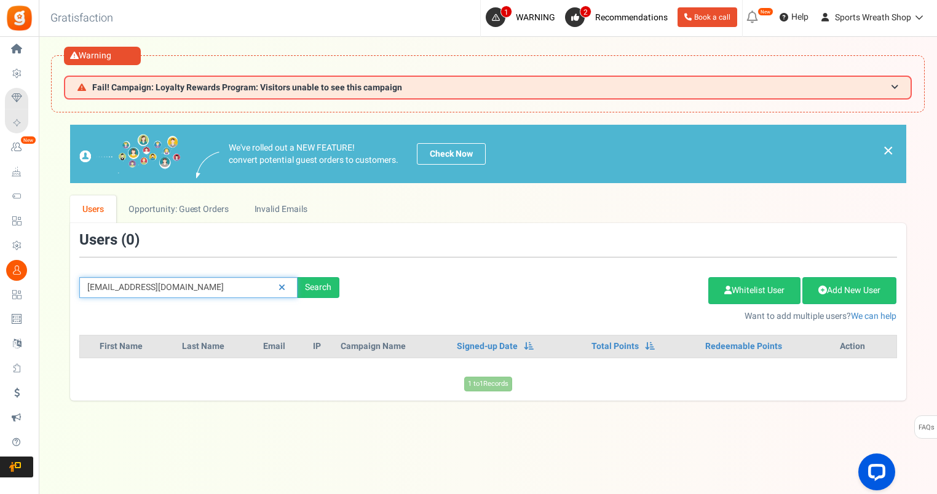
drag, startPoint x: 206, startPoint y: 290, endPoint x: 77, endPoint y: 298, distance: 128.7
click at [77, 298] on div "[EMAIL_ADDRESS][DOMAIN_NAME] Search Add Etsy Order Delete Selected Users Import…" at bounding box center [488, 277] width 836 height 90
paste input "[EMAIL_ADDRESS]"
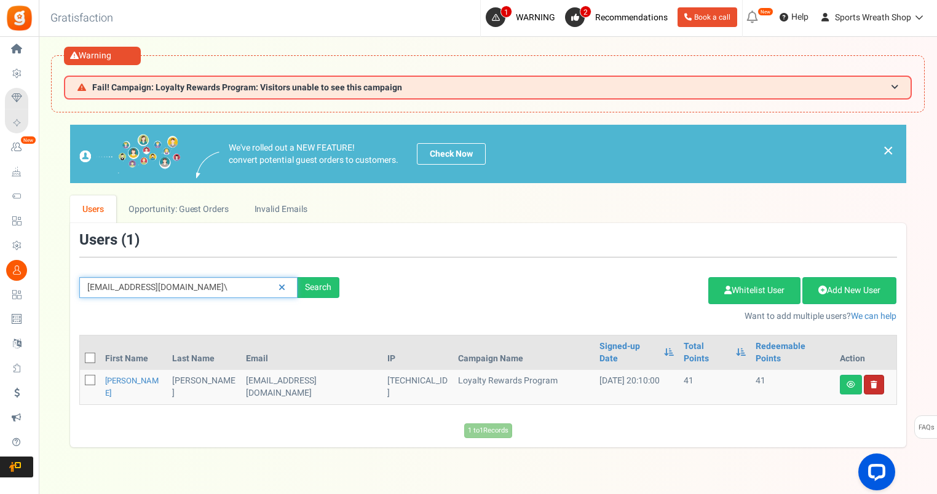
type input "[EMAIL_ADDRESS][DOMAIN_NAME]\"
click at [875, 381] on icon at bounding box center [873, 384] width 7 height 7
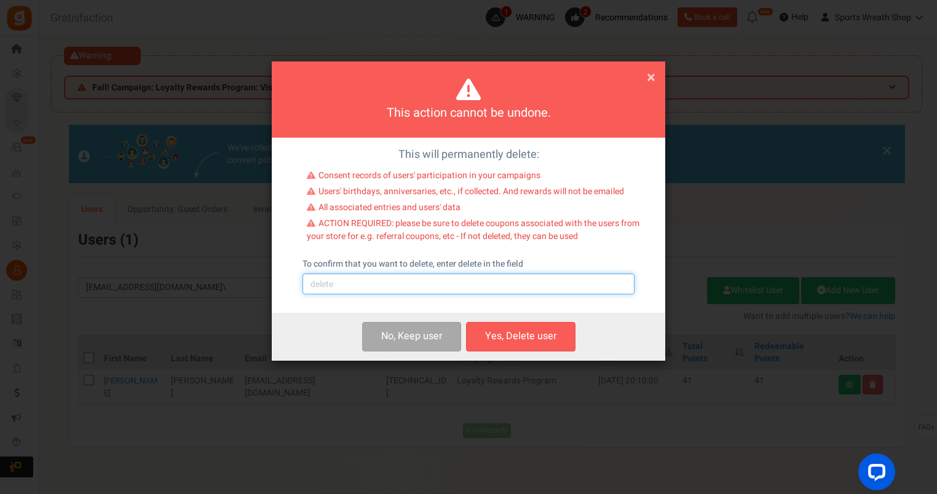
click at [386, 286] on input "text" at bounding box center [468, 284] width 332 height 21
type input "delete"
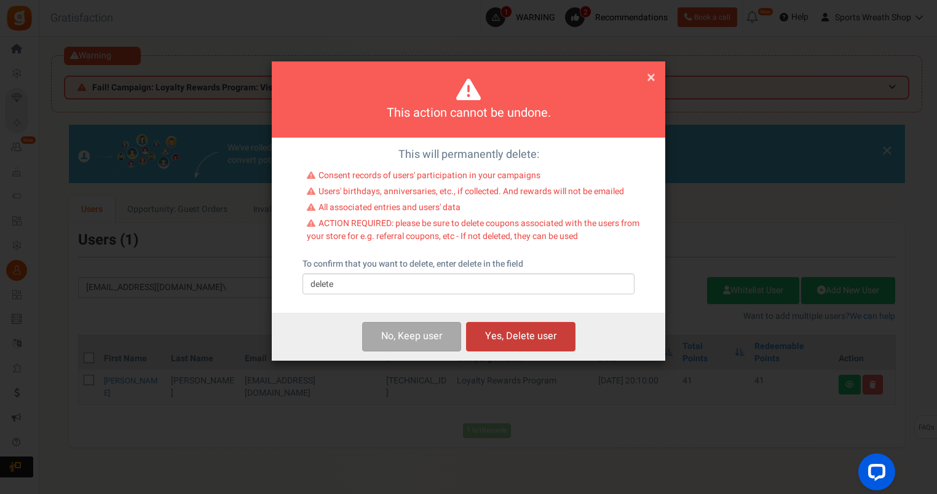
click at [509, 329] on button "Yes, Delete user" at bounding box center [520, 336] width 109 height 29
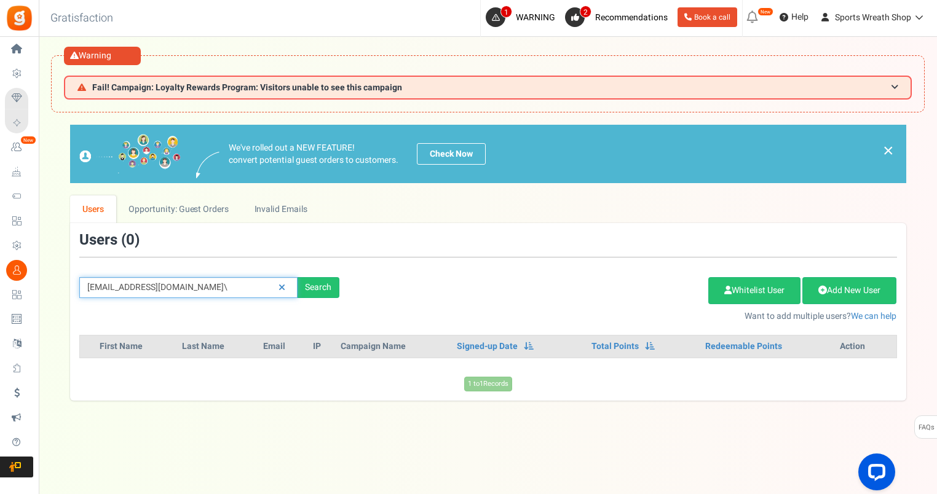
click at [190, 285] on input "[EMAIL_ADDRESS][DOMAIN_NAME]\" at bounding box center [188, 287] width 218 height 21
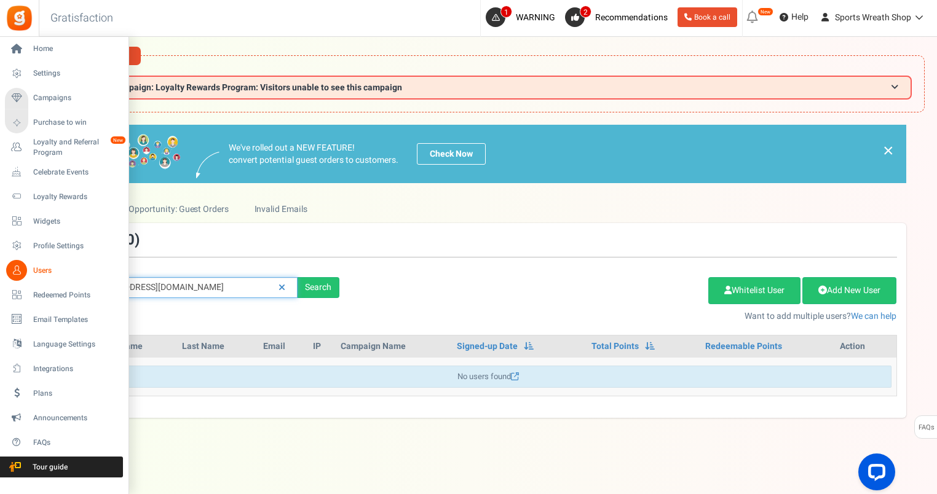
drag, startPoint x: 204, startPoint y: 286, endPoint x: 49, endPoint y: 279, distance: 155.1
click at [34, 285] on div "Home Settings Campaigns Purchase to win Loyalty and Referral Program New Celebr…" at bounding box center [468, 291] width 937 height 508
paste input "bleewahl"
type input "[EMAIL_ADDRESS][DOMAIN_NAME]"
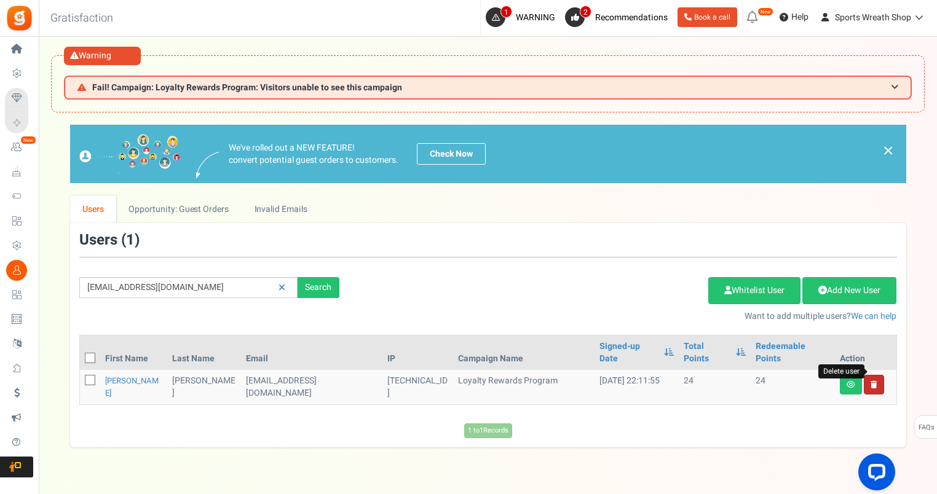
click at [873, 381] on icon at bounding box center [873, 384] width 7 height 7
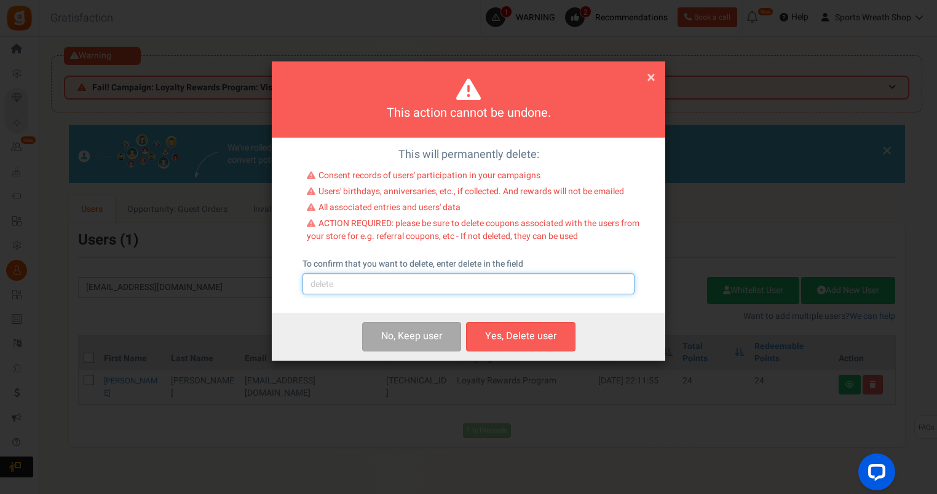
click at [361, 285] on input "text" at bounding box center [468, 284] width 332 height 21
type input "delete"
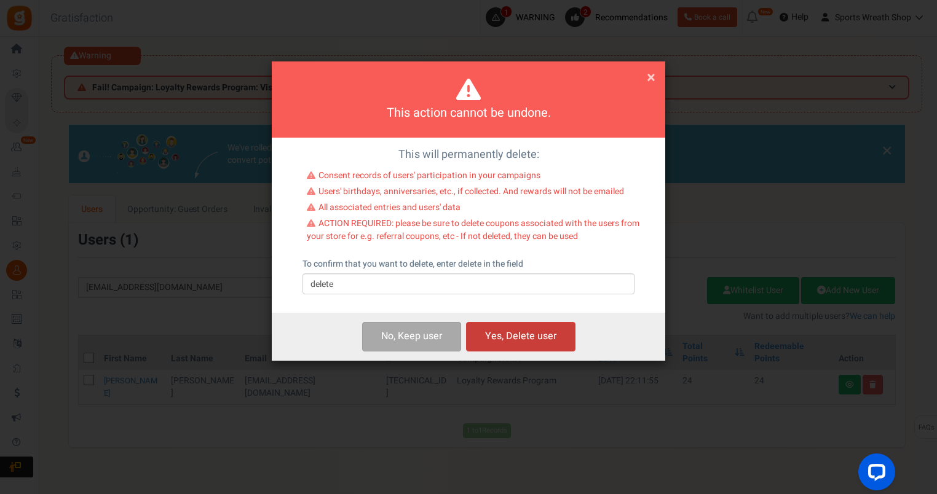
click at [512, 335] on button "Yes, Delete user" at bounding box center [520, 336] width 109 height 29
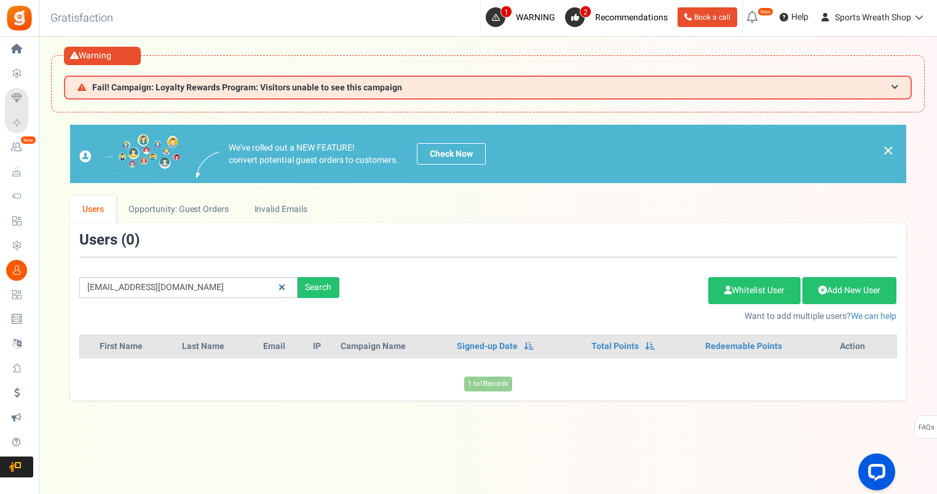
click at [283, 289] on icon at bounding box center [281, 287] width 7 height 9
